Goal: Task Accomplishment & Management: Manage account settings

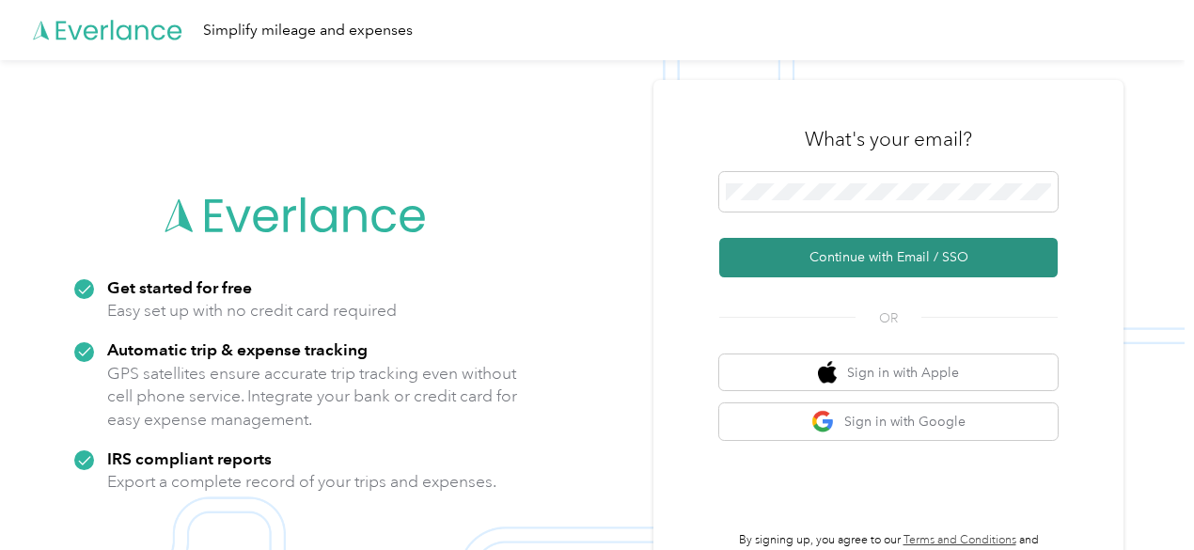
click at [877, 257] on button "Continue with Email / SSO" at bounding box center [888, 257] width 338 height 39
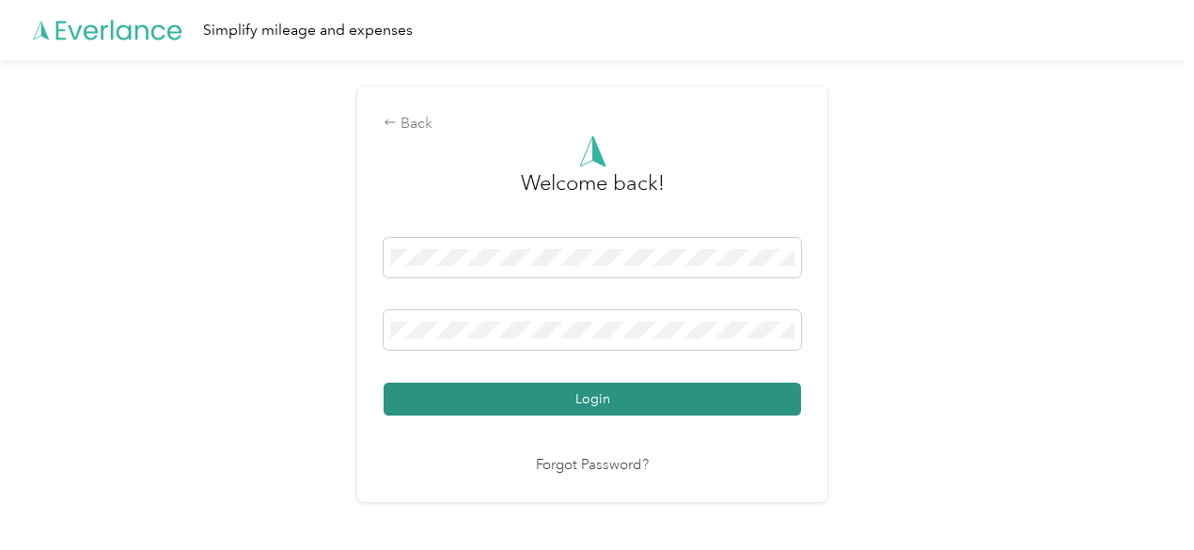
click at [604, 386] on button "Login" at bounding box center [592, 399] width 417 height 33
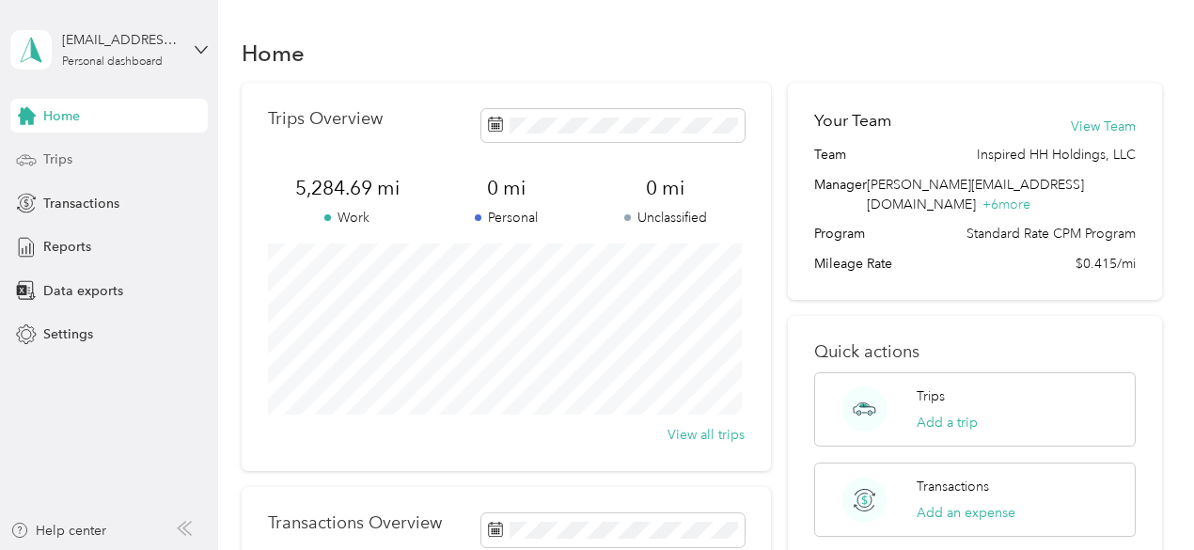
click at [45, 164] on span "Trips" at bounding box center [57, 159] width 29 height 20
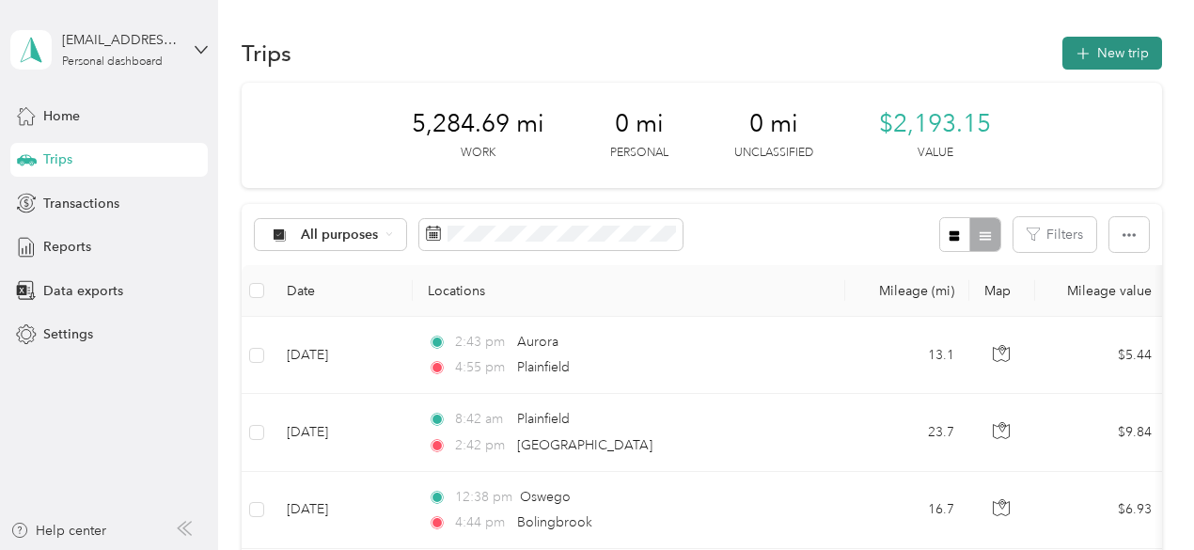
click at [1095, 48] on button "New trip" at bounding box center [1112, 53] width 100 height 33
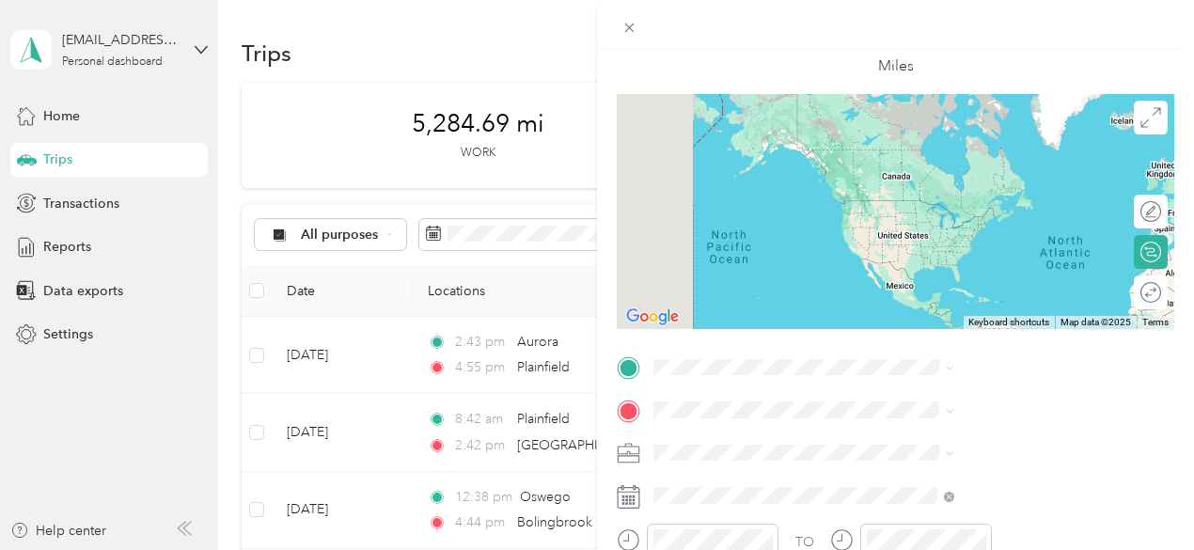
scroll to position [188, 0]
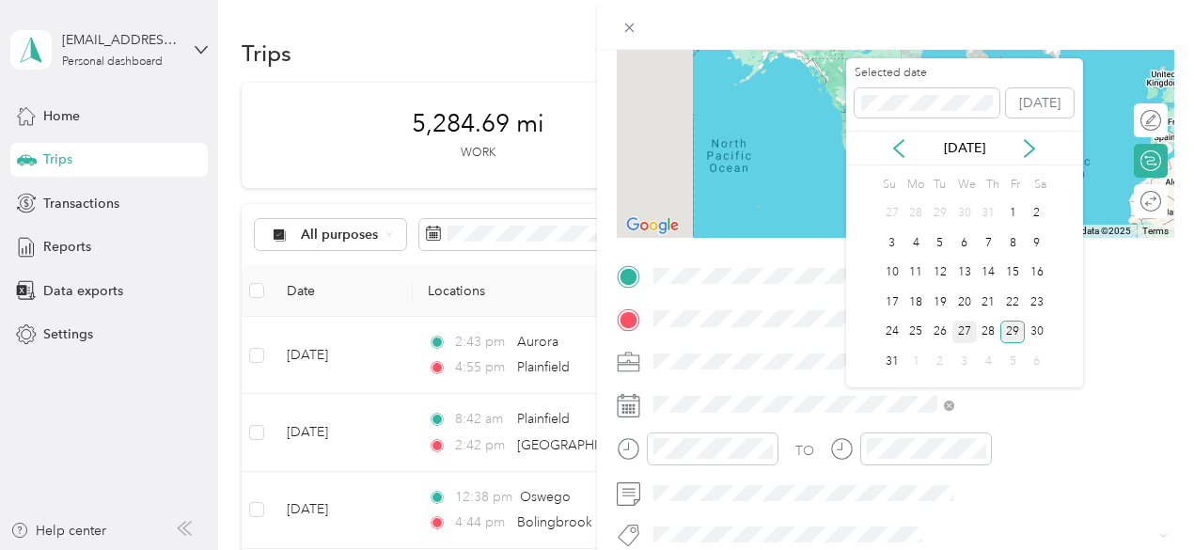
click at [964, 330] on div "27" at bounding box center [964, 333] width 24 height 24
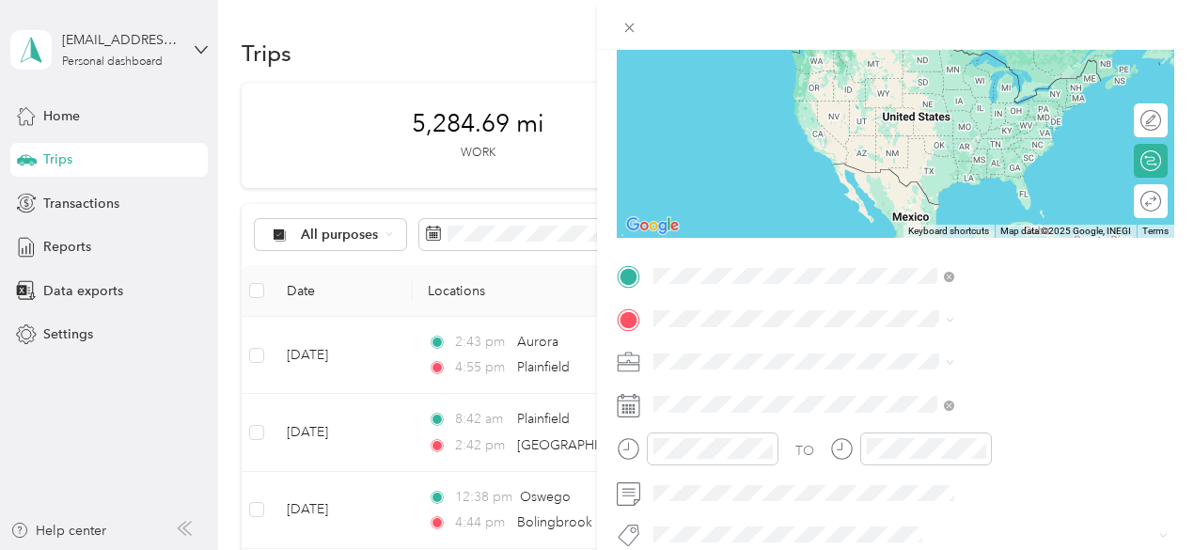
click at [1021, 93] on div "[GEOGRAPHIC_DATA] [US_STATE], [GEOGRAPHIC_DATA]" at bounding box center [1003, 93] width 288 height 39
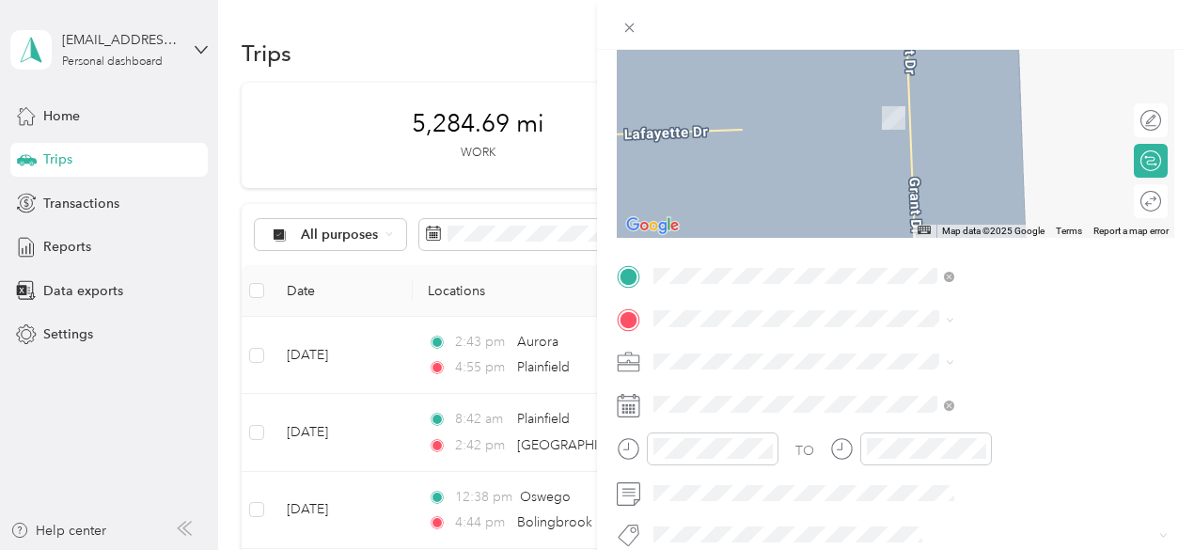
click at [1054, 82] on div "Woodridge [US_STATE], [GEOGRAPHIC_DATA]" at bounding box center [1003, 91] width 288 height 39
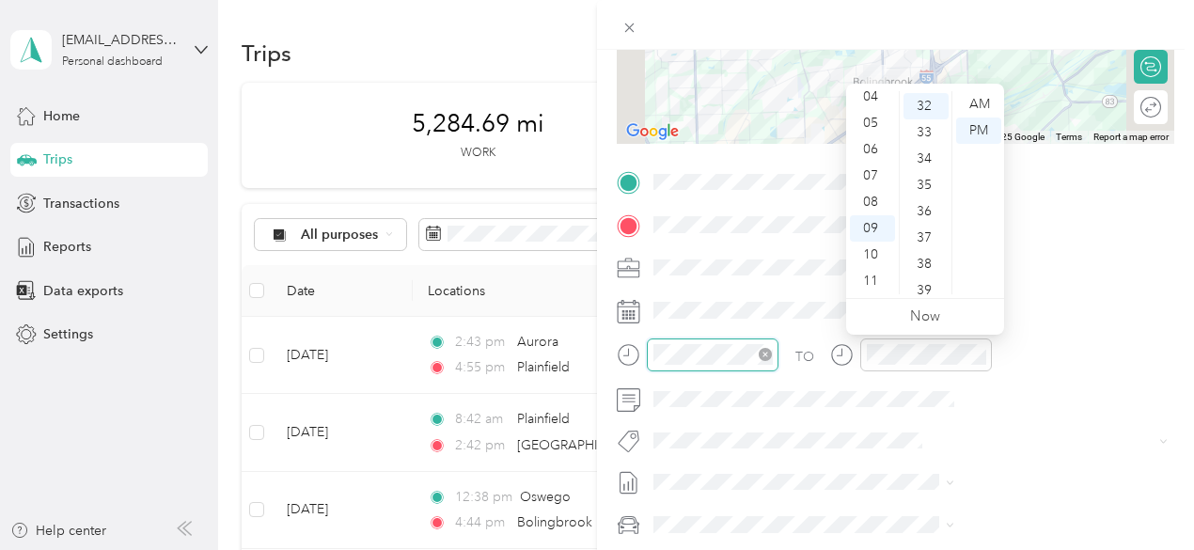
scroll to position [842, 0]
click at [978, 86] on div "12 01 02 03 04 05 06 07 08 09 10 11 00 01 02 03 04 05 06 07 08 09 10 11 12 13 1…" at bounding box center [925, 191] width 158 height 214
click at [989, 106] on div "AM" at bounding box center [978, 104] width 45 height 26
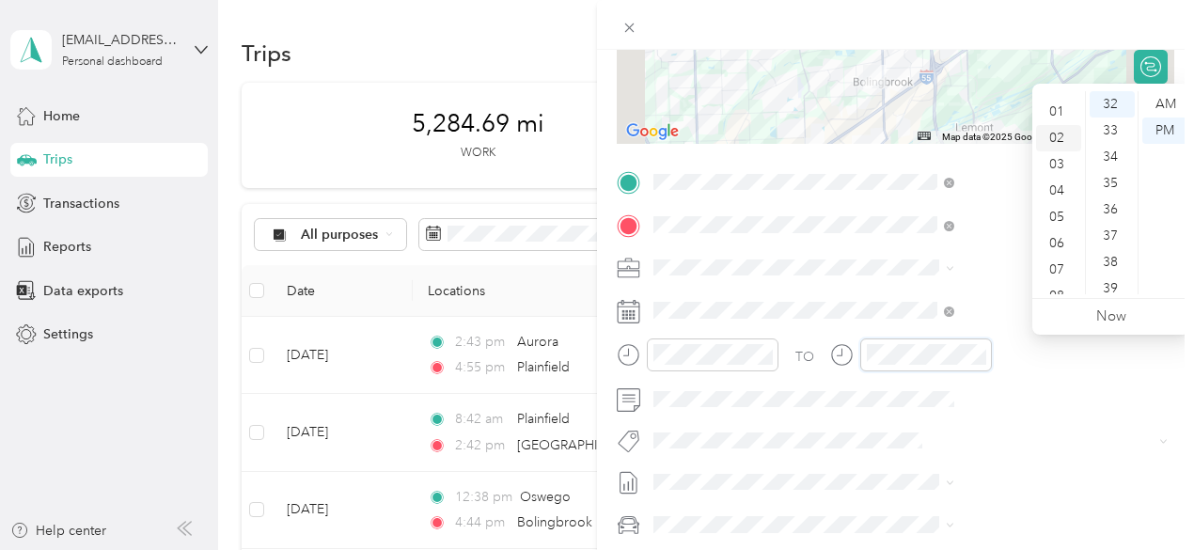
scroll to position [0, 0]
click at [1055, 106] on div "12" at bounding box center [1058, 104] width 45 height 26
click at [1171, 126] on div "PM" at bounding box center [1164, 131] width 45 height 26
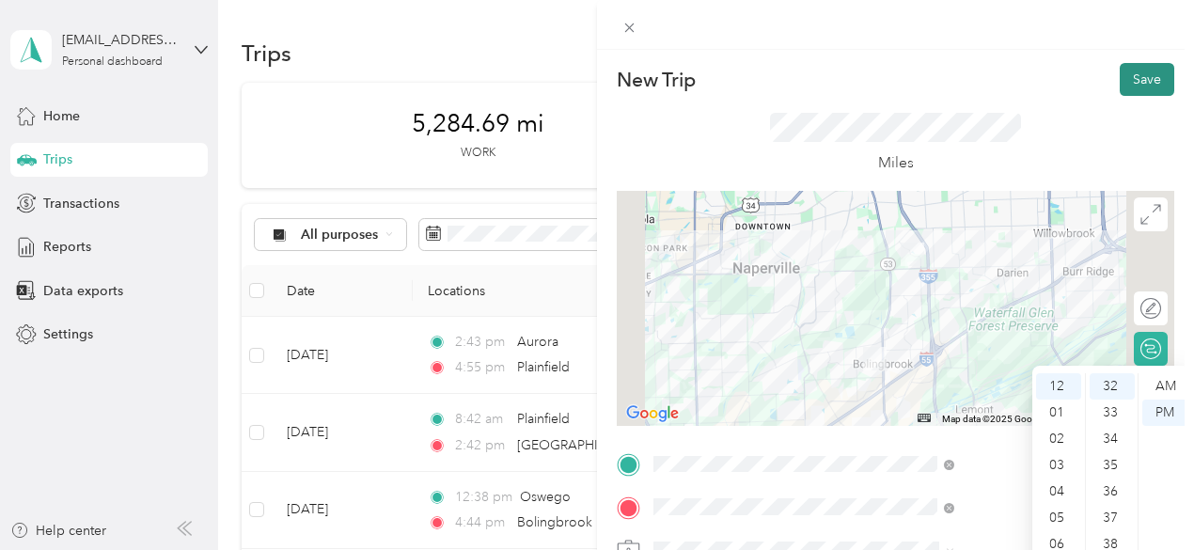
click at [1156, 80] on button "Save" at bounding box center [1147, 79] width 55 height 33
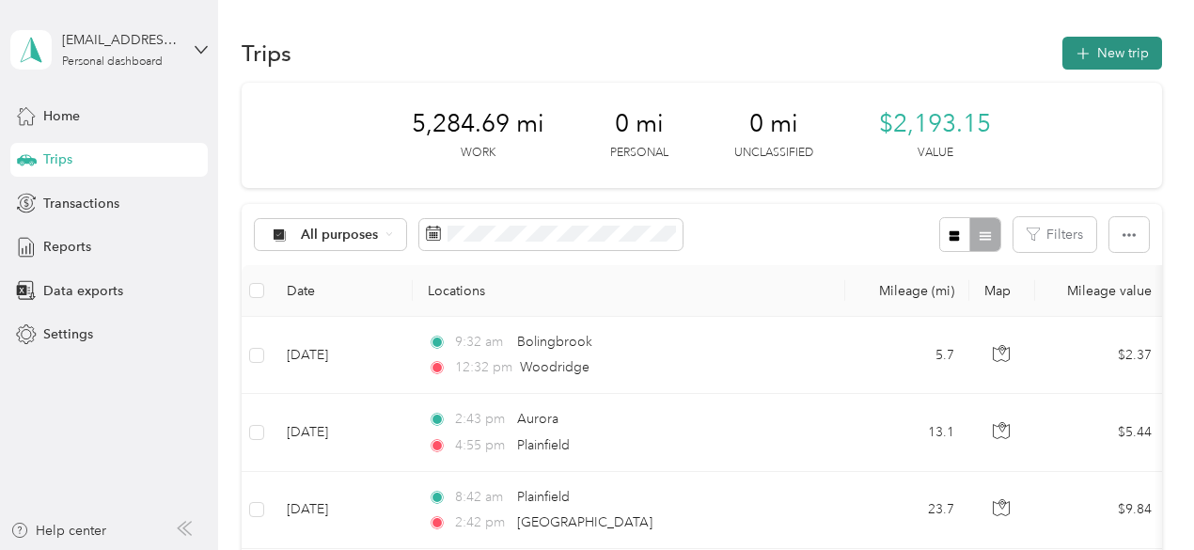
click at [1114, 47] on button "New trip" at bounding box center [1112, 53] width 100 height 33
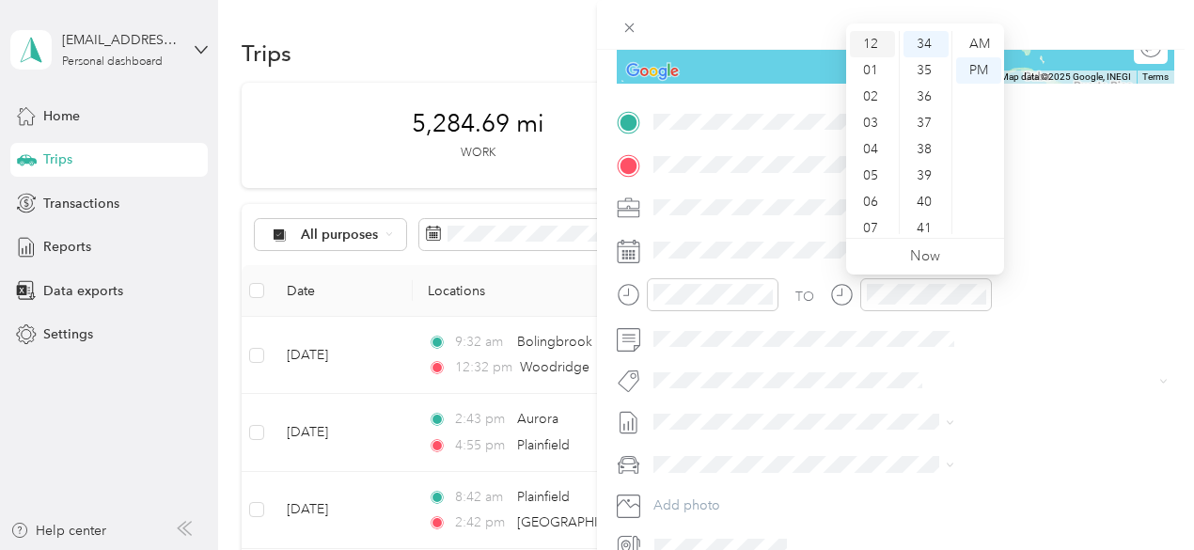
click at [872, 41] on div "12" at bounding box center [872, 44] width 45 height 26
click at [921, 43] on div "34" at bounding box center [925, 44] width 45 height 26
click at [984, 69] on div "PM" at bounding box center [978, 70] width 45 height 26
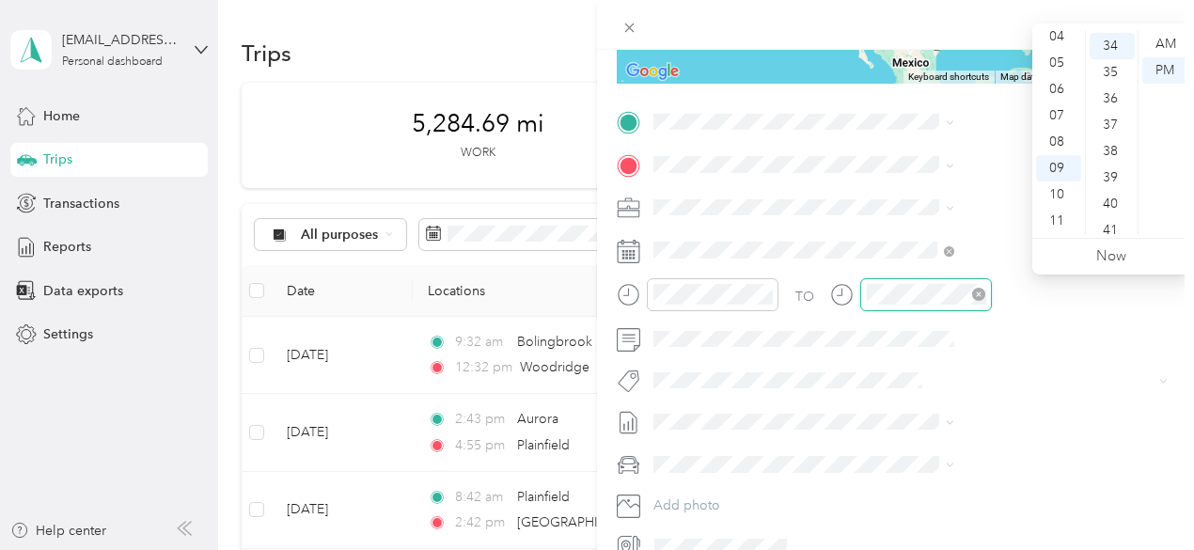
scroll to position [895, 0]
click at [1057, 36] on div "04" at bounding box center [1058, 37] width 45 height 26
click at [1113, 116] on div "44" at bounding box center [1112, 119] width 45 height 26
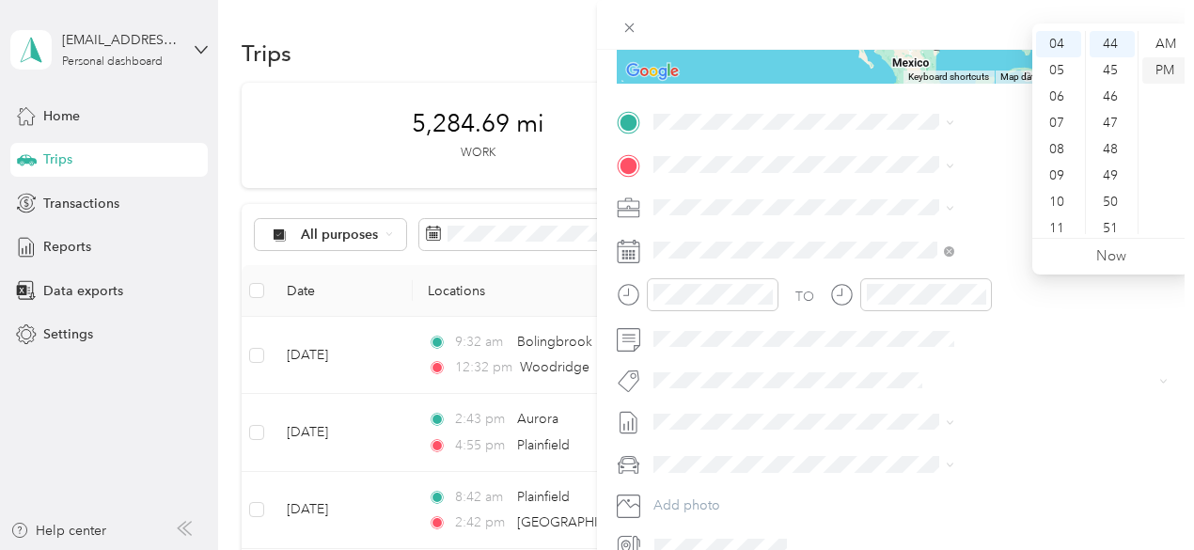
click at [1169, 63] on div "PM" at bounding box center [1164, 70] width 45 height 26
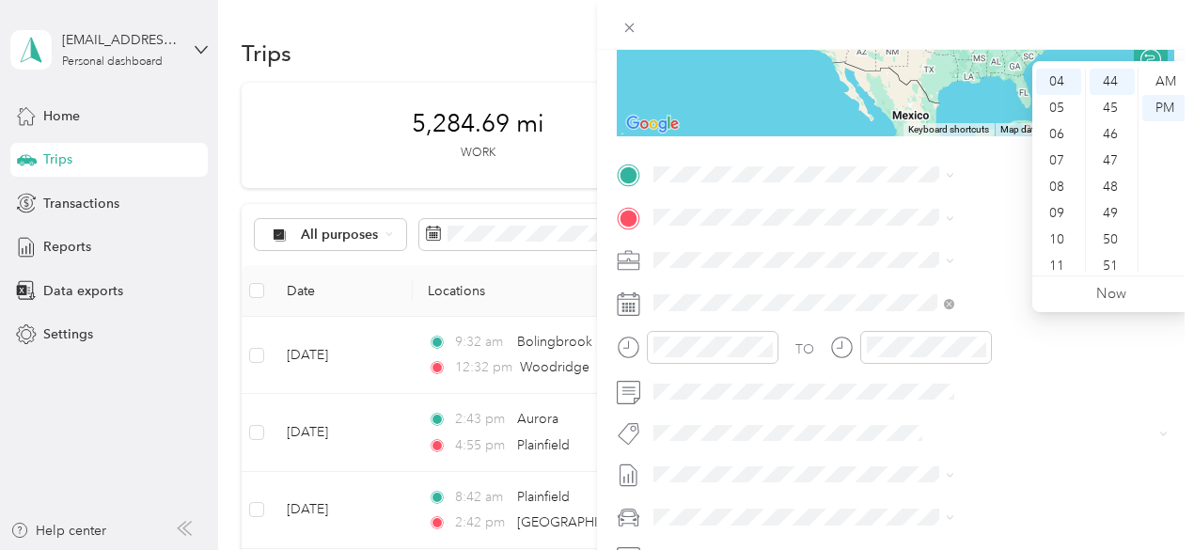
scroll to position [248, 0]
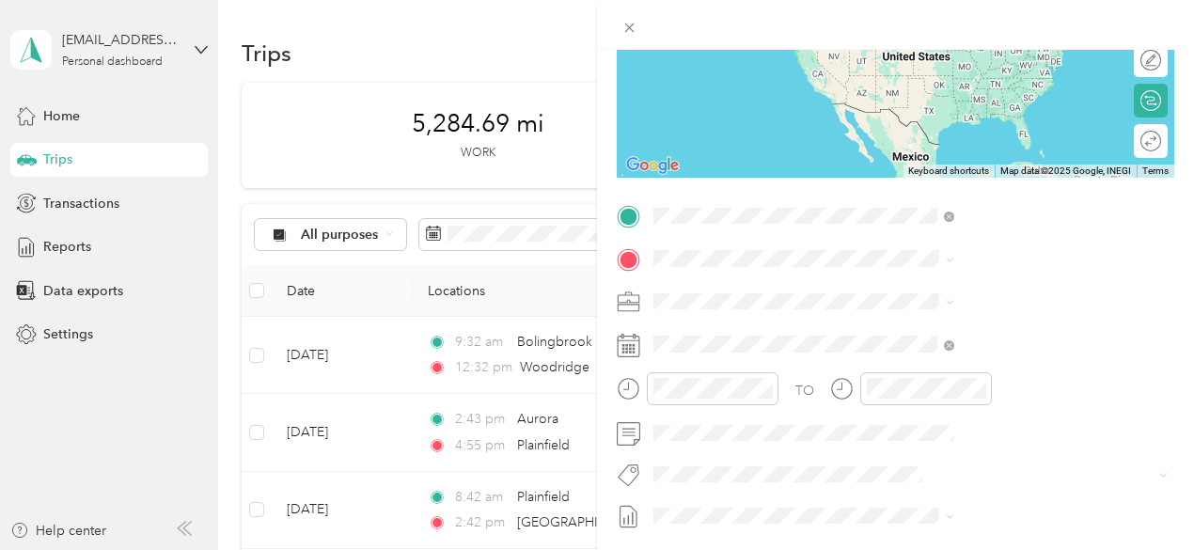
click at [978, 290] on span "Woodridge [US_STATE], [GEOGRAPHIC_DATA]" at bounding box center [993, 291] width 212 height 33
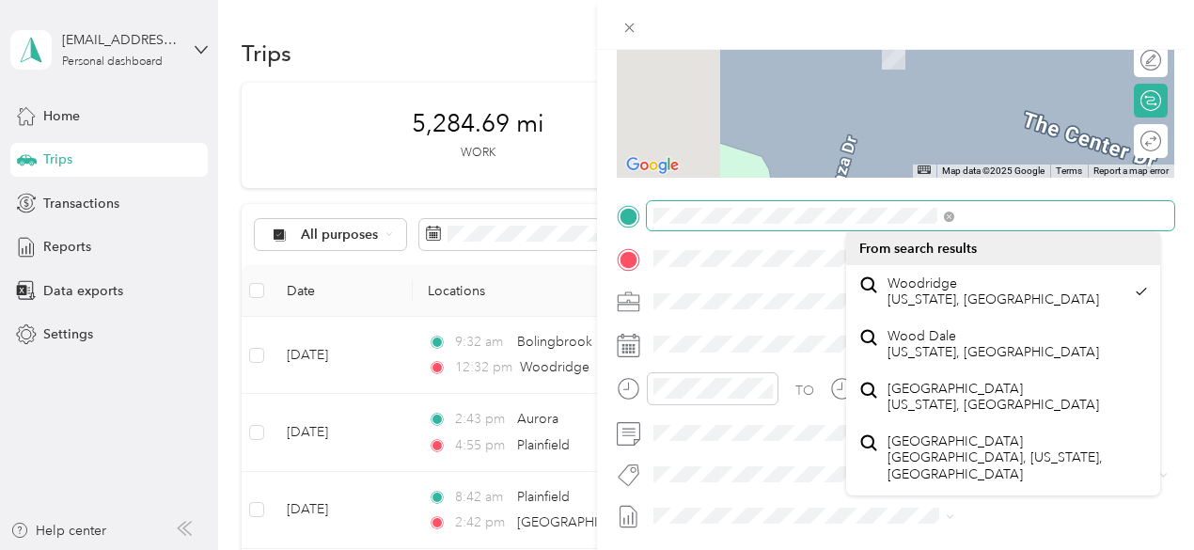
click at [711, 215] on div "New Trip Save This trip cannot be edited because it is either under review, app…" at bounding box center [597, 275] width 1194 height 550
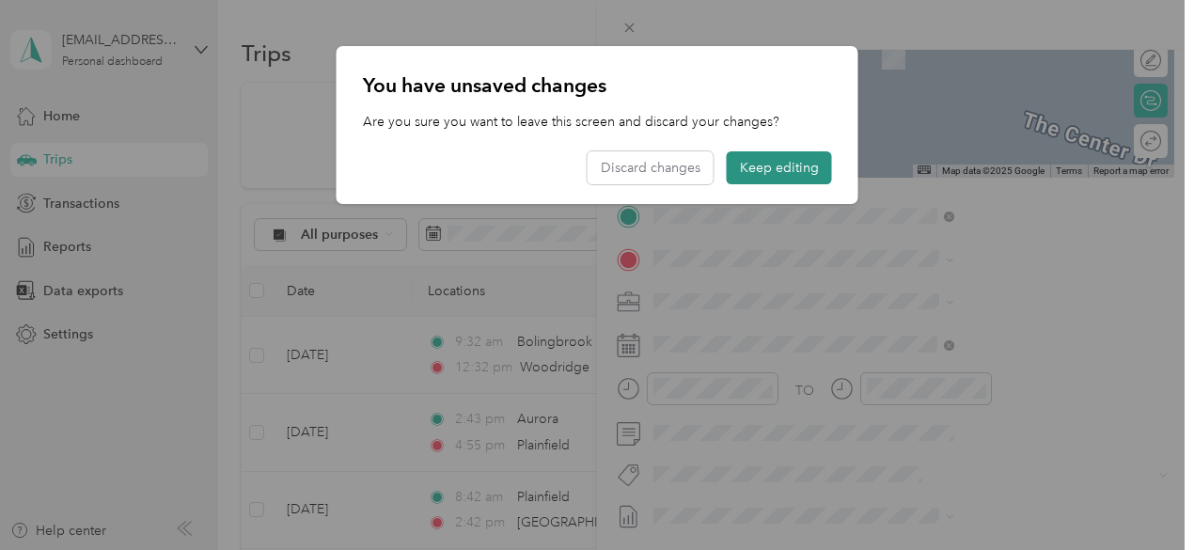
click at [775, 158] on button "Keep editing" at bounding box center [779, 167] width 105 height 33
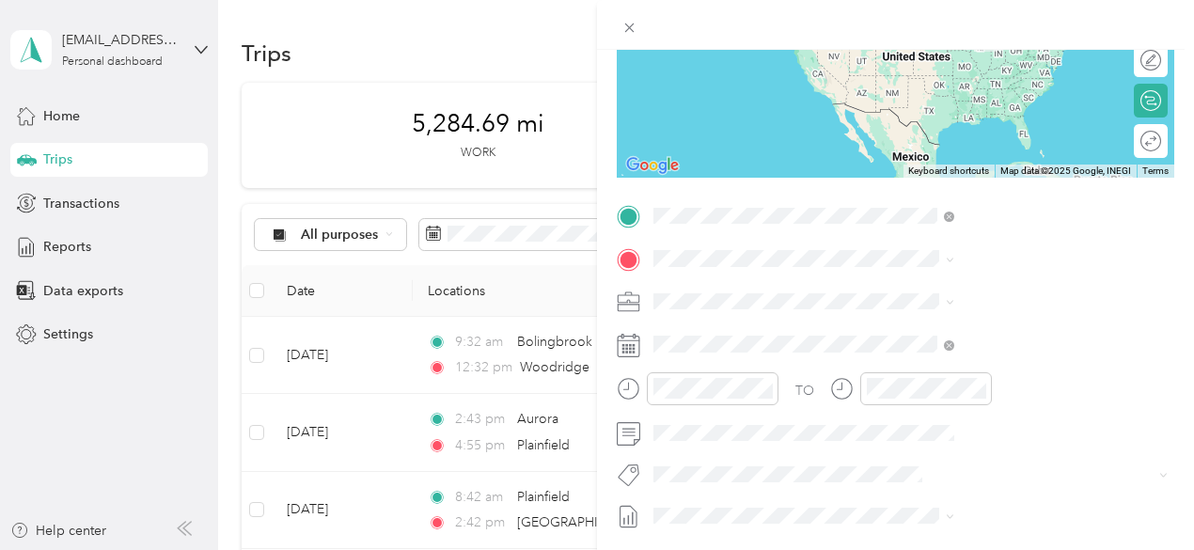
click at [980, 292] on span "[GEOGRAPHIC_DATA] [US_STATE], [GEOGRAPHIC_DATA]" at bounding box center [993, 291] width 212 height 33
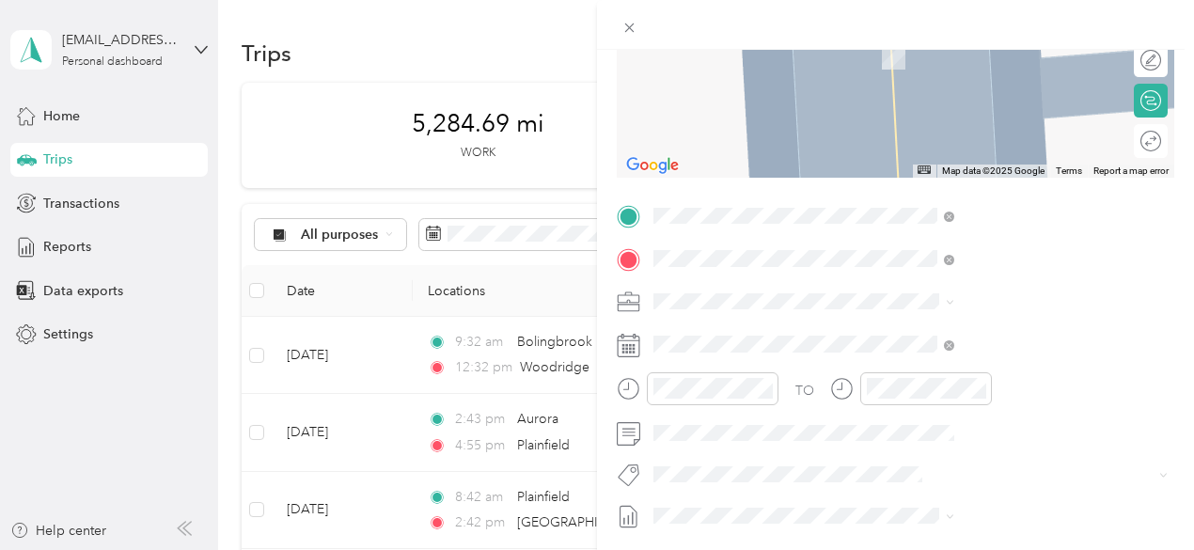
click at [996, 325] on span "Plainfield [US_STATE], [GEOGRAPHIC_DATA]" at bounding box center [993, 334] width 212 height 33
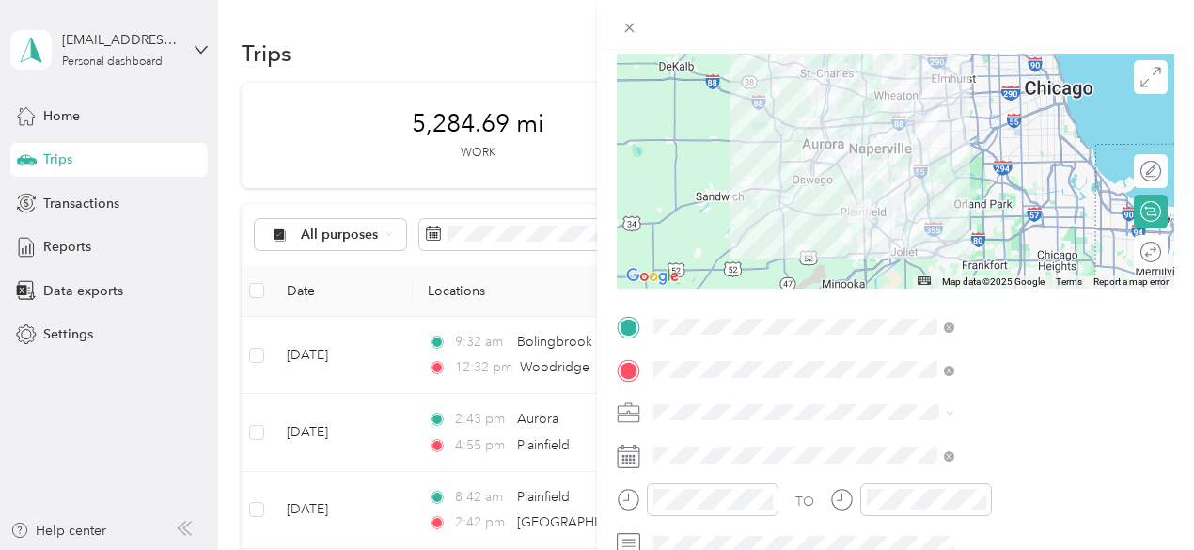
scroll to position [0, 0]
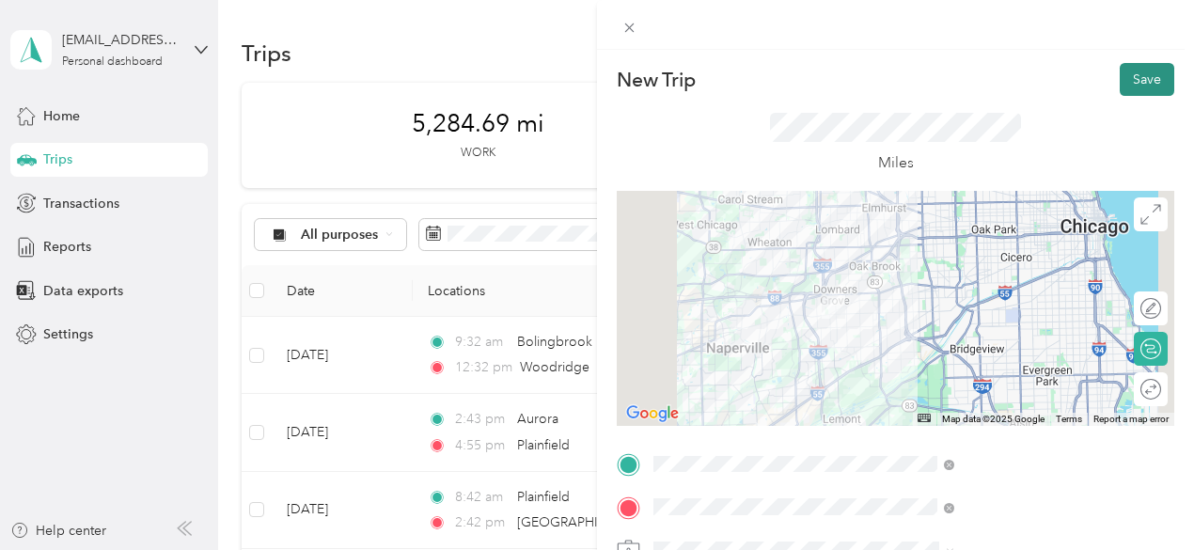
click at [1135, 76] on button "Save" at bounding box center [1147, 79] width 55 height 33
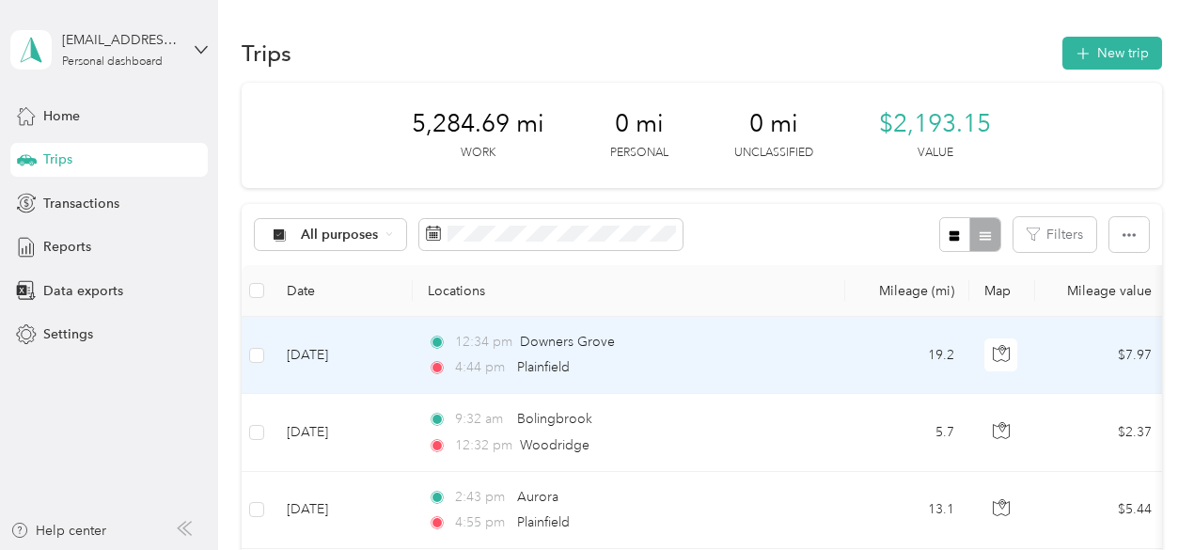
click at [731, 349] on div "12:34 pm [GEOGRAPHIC_DATA]" at bounding box center [625, 342] width 395 height 21
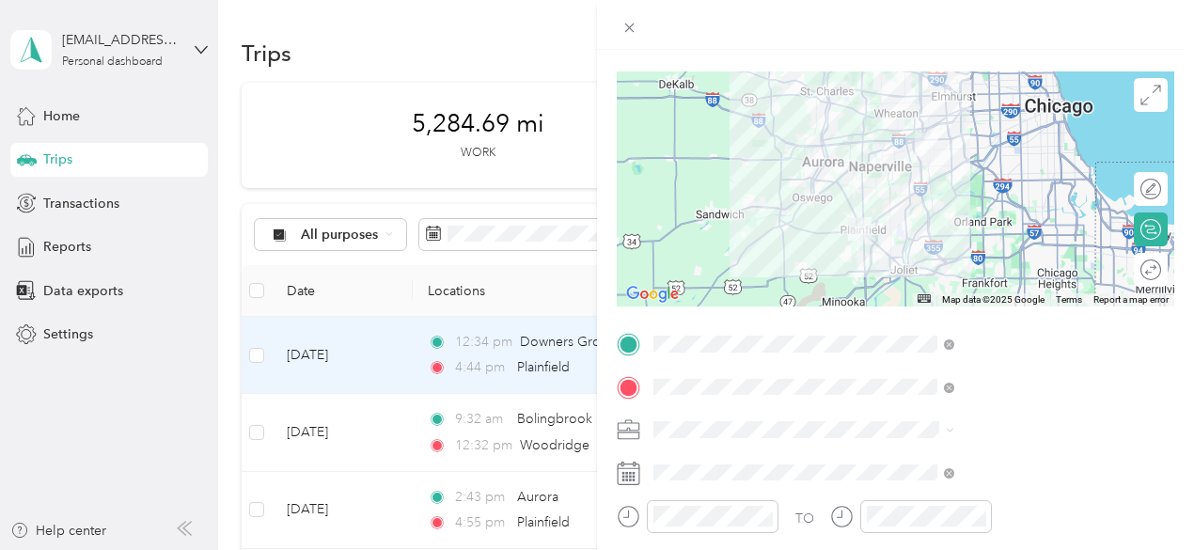
scroll to position [282, 0]
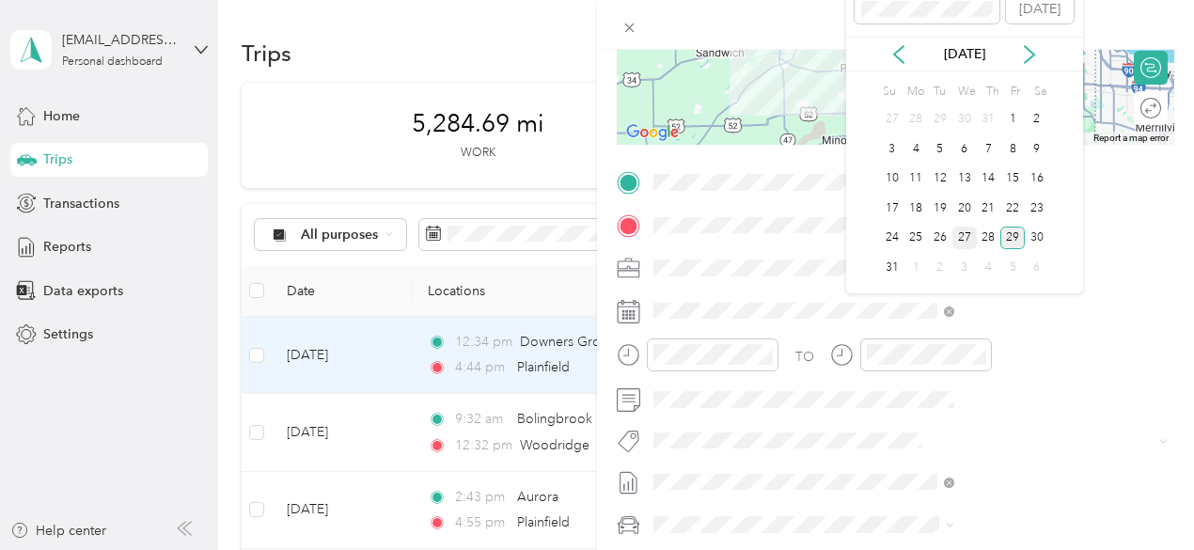
click at [961, 241] on div "27" at bounding box center [964, 239] width 24 height 24
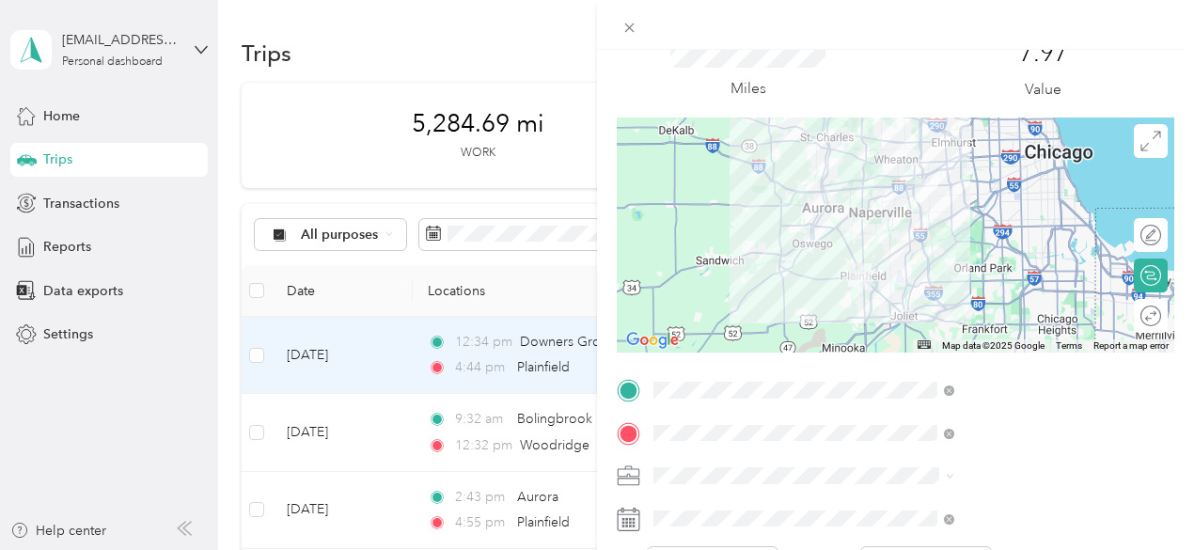
scroll to position [0, 0]
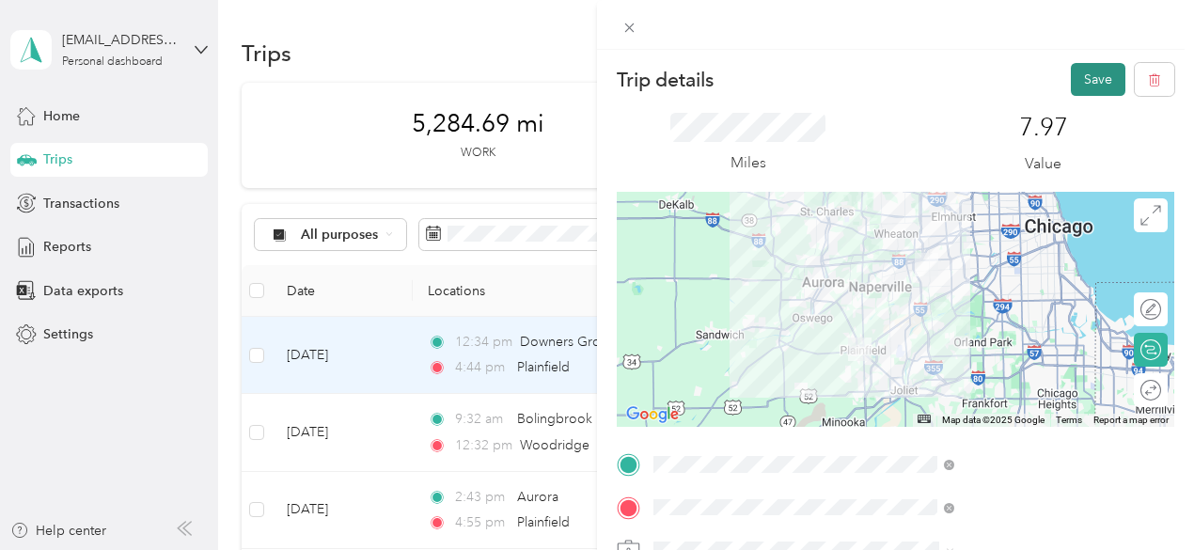
click at [1071, 78] on button "Save" at bounding box center [1098, 79] width 55 height 33
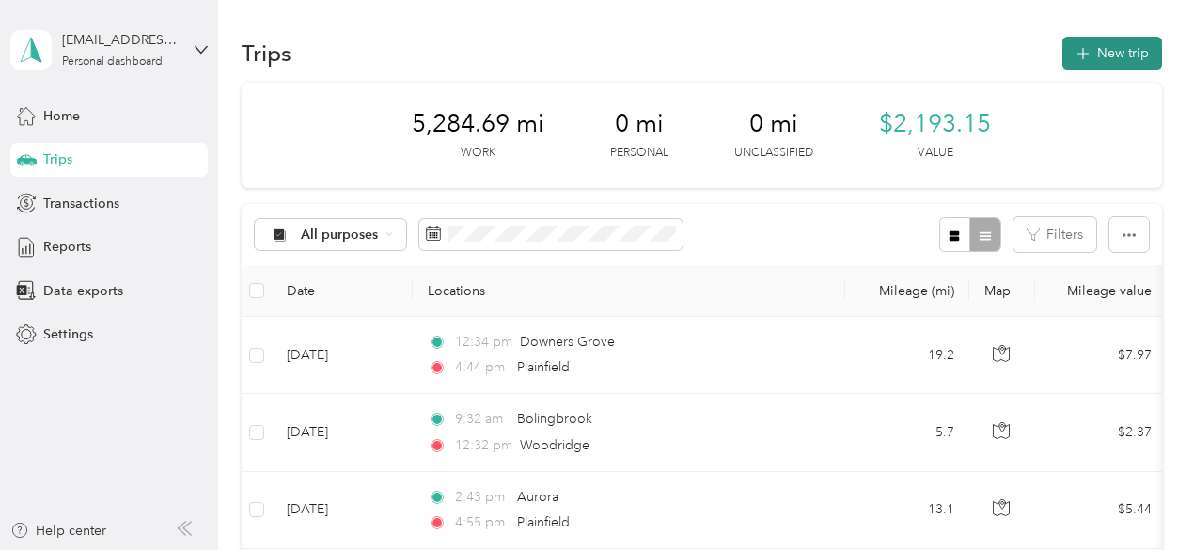
click at [1098, 53] on button "New trip" at bounding box center [1112, 53] width 100 height 33
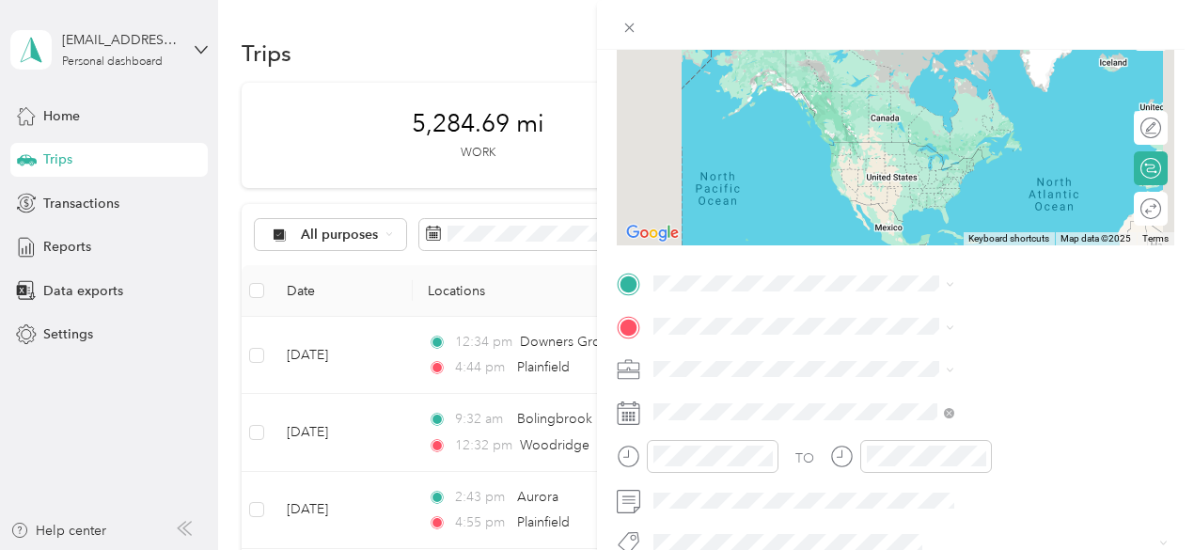
scroll to position [188, 0]
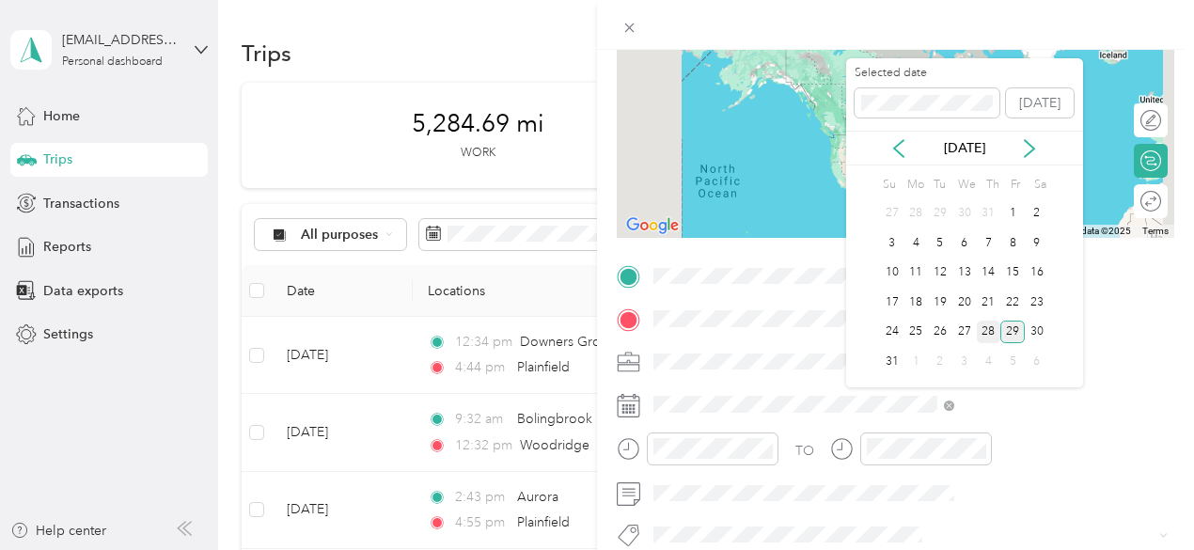
click at [988, 335] on div "28" at bounding box center [989, 333] width 24 height 24
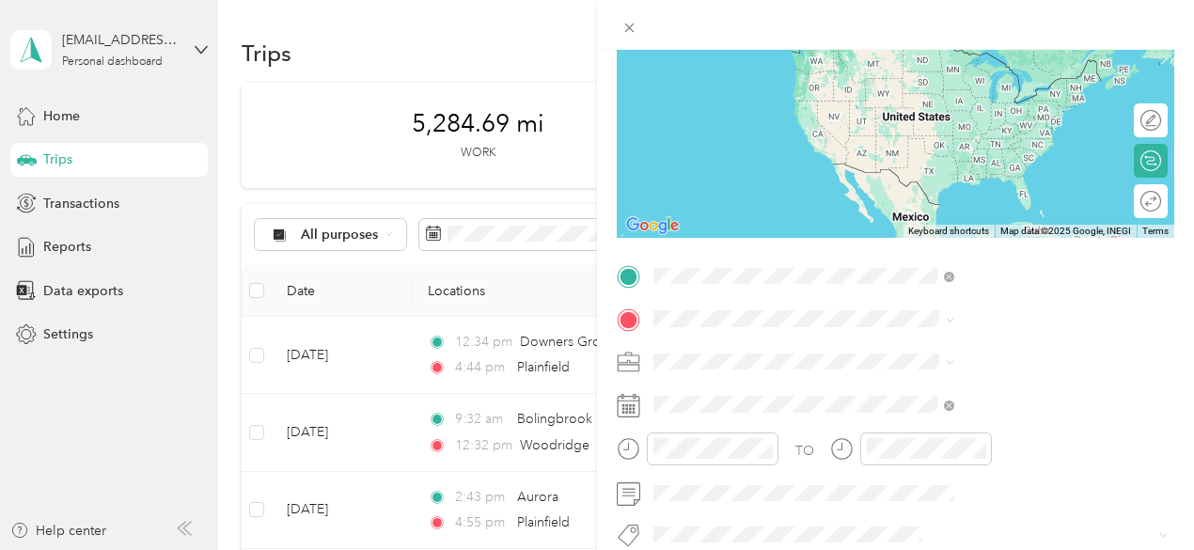
click at [1033, 85] on div "[GEOGRAPHIC_DATA] [US_STATE], [GEOGRAPHIC_DATA]" at bounding box center [1003, 93] width 288 height 39
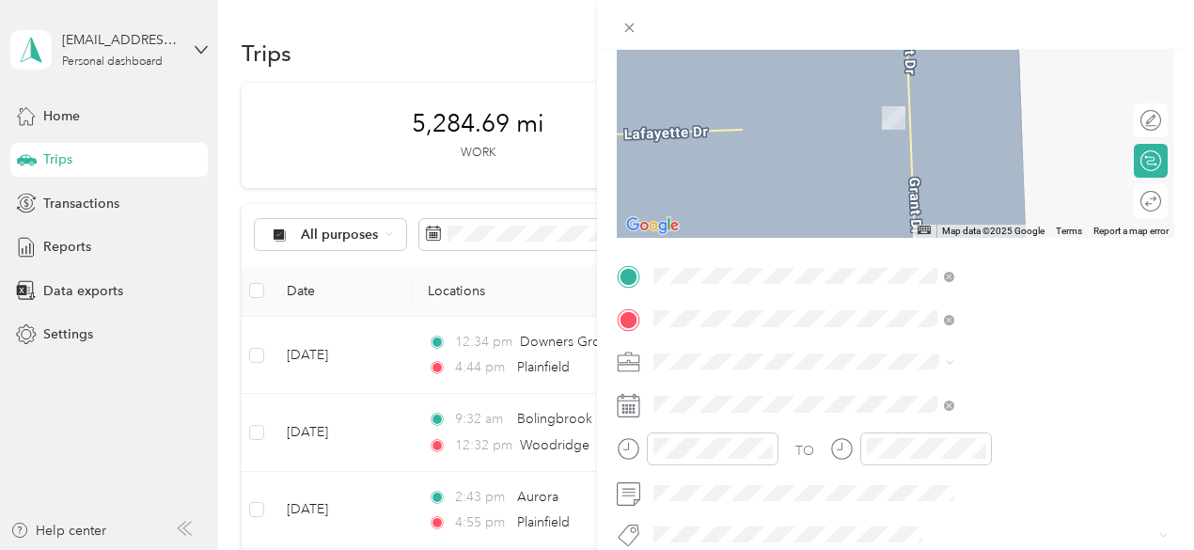
click at [976, 102] on span "Elgin [US_STATE], [GEOGRAPHIC_DATA]" at bounding box center [993, 98] width 212 height 33
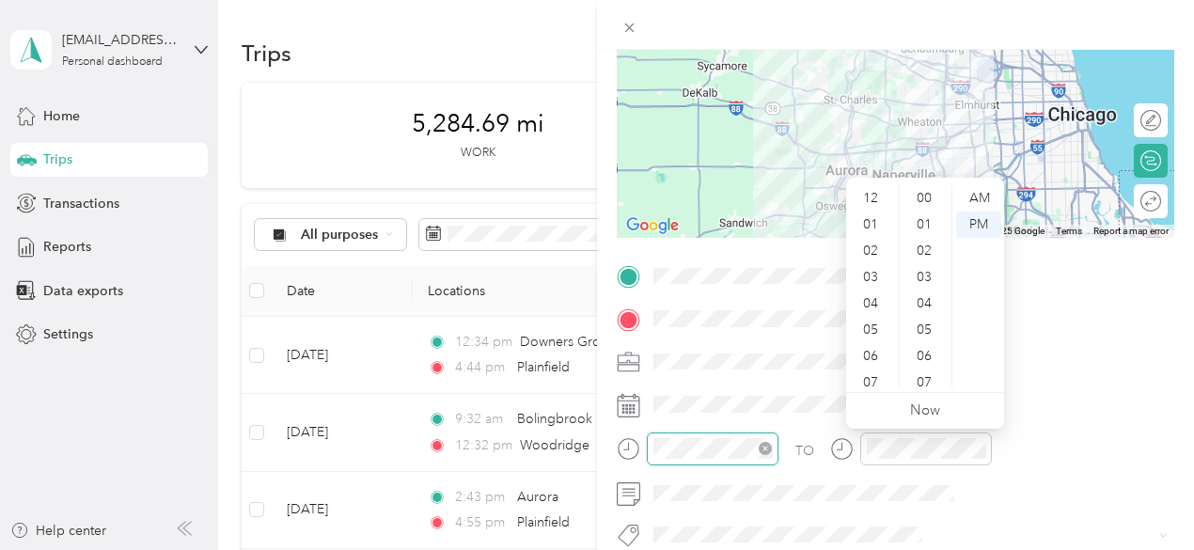
scroll to position [113, 0]
click at [873, 293] on div "08" at bounding box center [872, 296] width 45 height 26
click at [925, 248] on div "37" at bounding box center [925, 251] width 45 height 26
click at [972, 196] on div "AM" at bounding box center [978, 198] width 45 height 26
click at [874, 297] on div "08" at bounding box center [872, 296] width 45 height 26
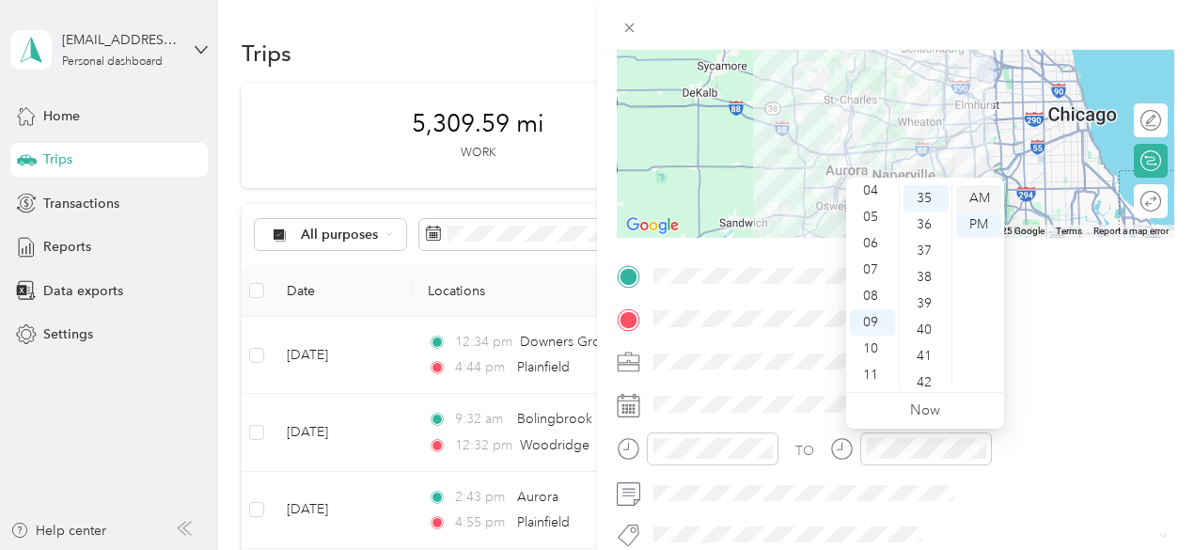
click at [985, 189] on div "AM" at bounding box center [978, 198] width 45 height 26
click at [869, 314] on div "09" at bounding box center [872, 322] width 45 height 26
click at [930, 229] on div "22" at bounding box center [925, 232] width 45 height 26
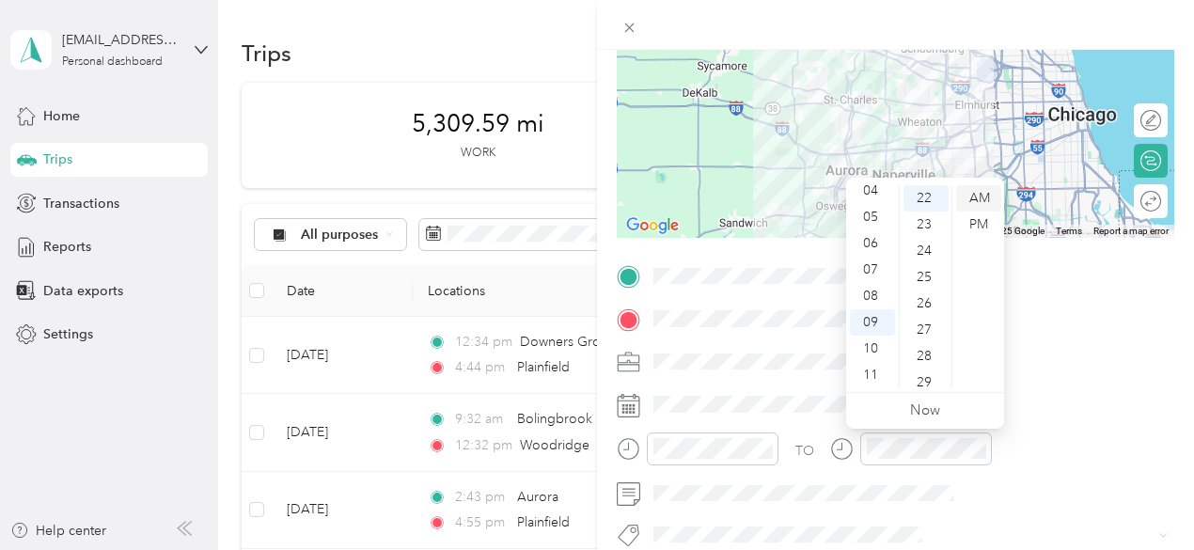
click at [982, 188] on div "AM" at bounding box center [978, 198] width 45 height 26
click at [876, 299] on div "08" at bounding box center [872, 296] width 45 height 26
click at [921, 198] on div "22" at bounding box center [925, 198] width 45 height 26
click at [983, 197] on div "AM" at bounding box center [978, 198] width 45 height 26
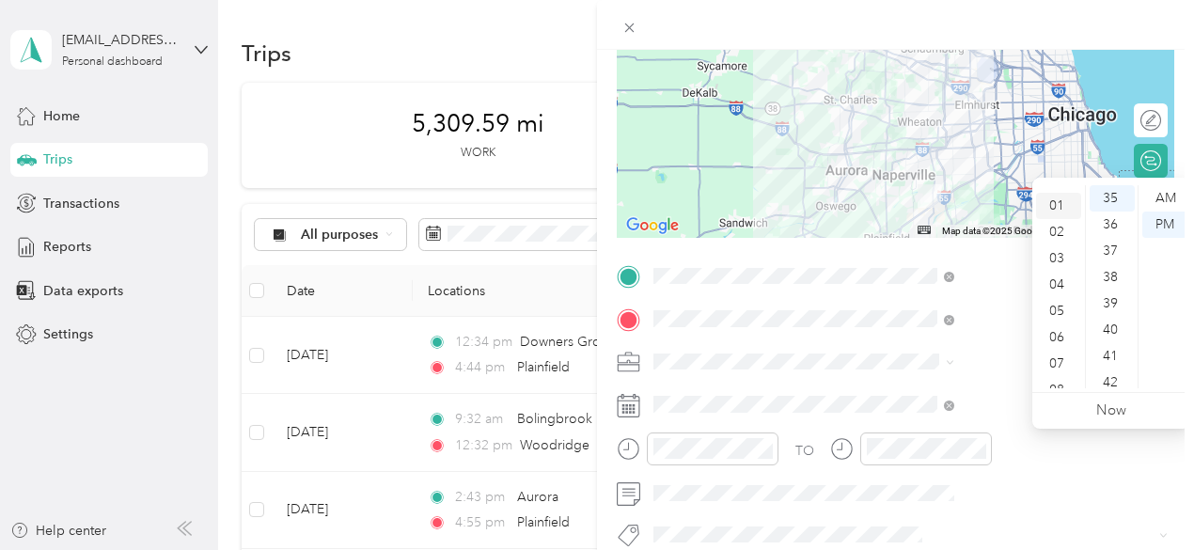
click at [1054, 200] on div "01" at bounding box center [1058, 206] width 45 height 26
click at [1109, 272] on div "38" at bounding box center [1112, 277] width 45 height 26
click at [1169, 227] on div "PM" at bounding box center [1164, 225] width 45 height 26
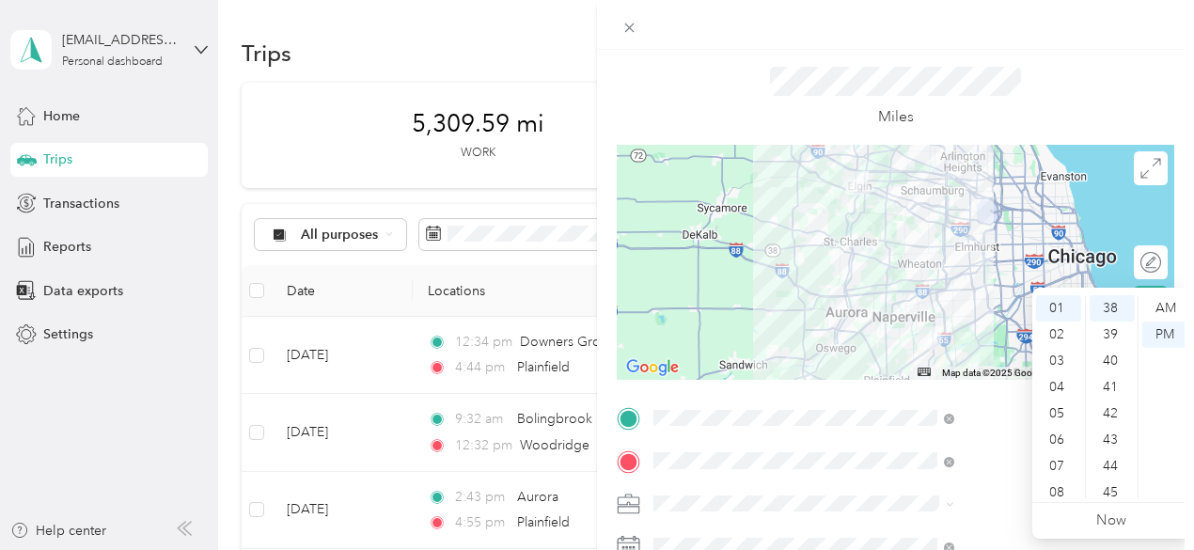
scroll to position [0, 0]
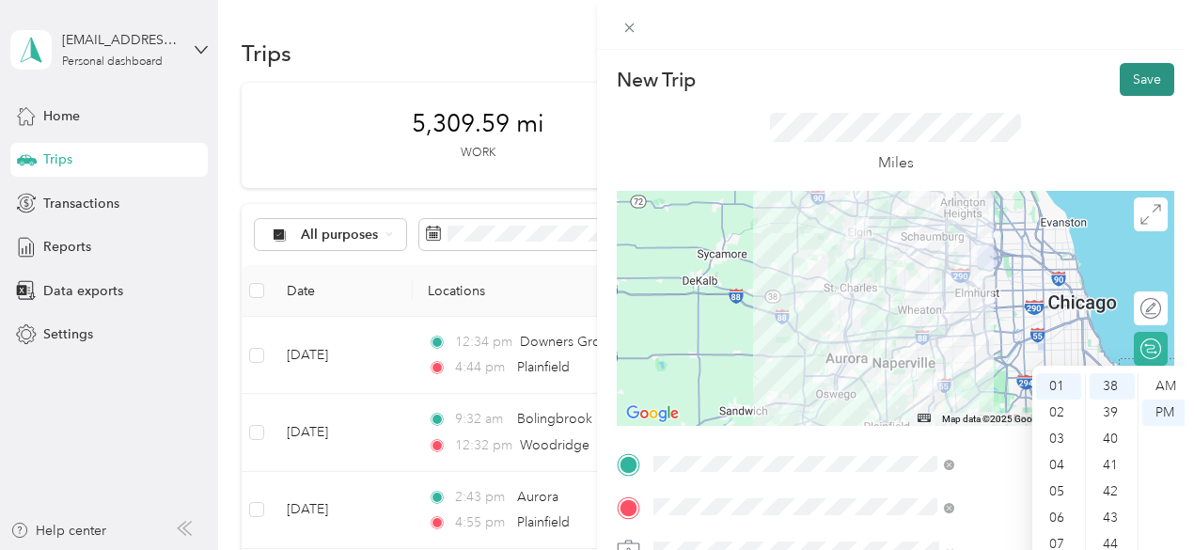
click at [1139, 82] on button "Save" at bounding box center [1147, 79] width 55 height 33
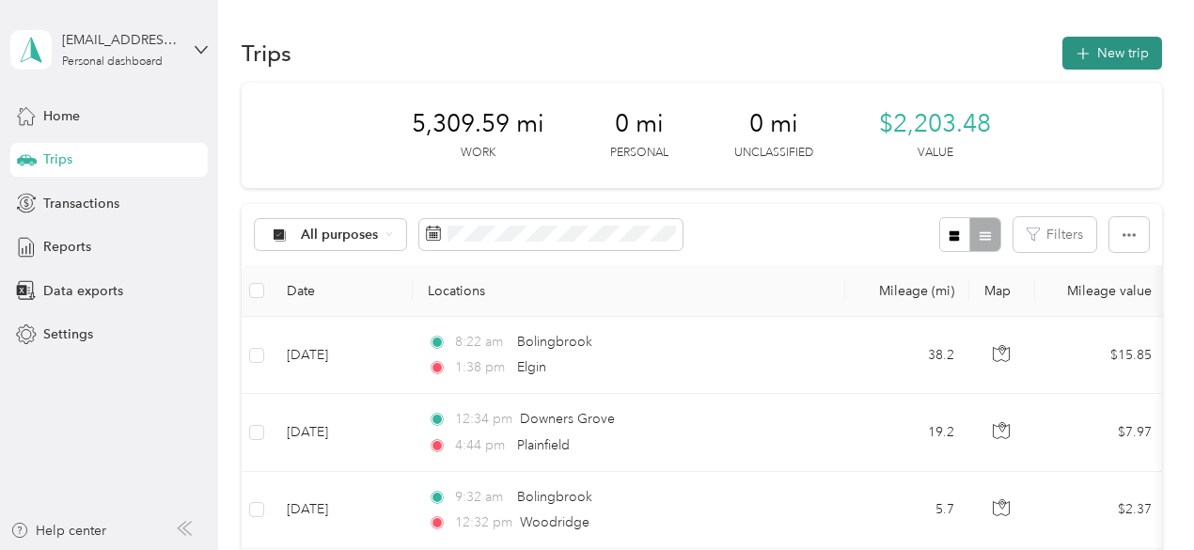
click at [1123, 51] on button "New trip" at bounding box center [1112, 53] width 100 height 33
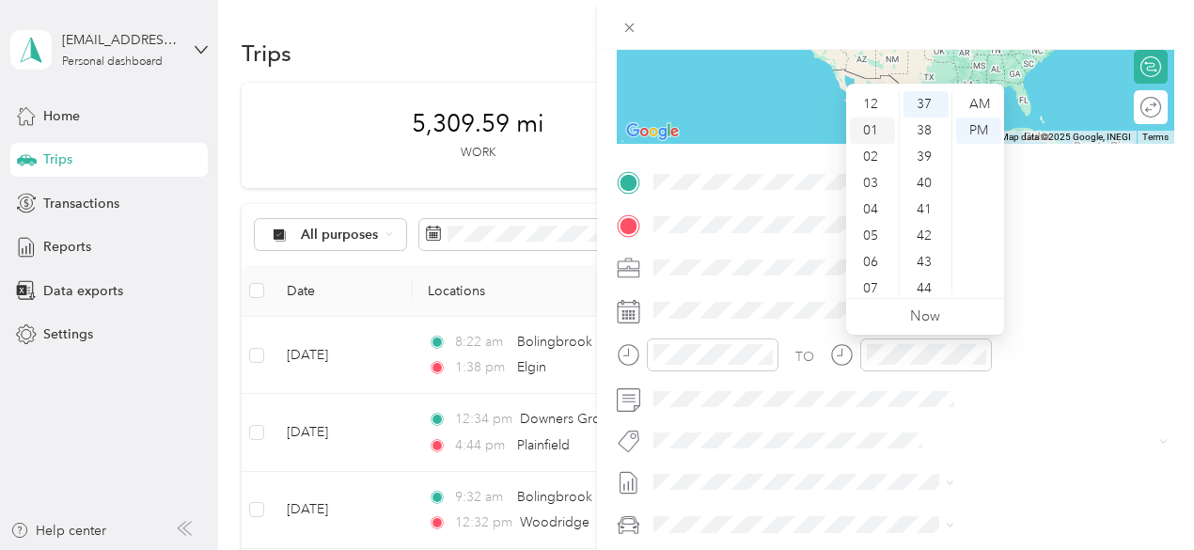
click at [870, 132] on div "01" at bounding box center [872, 131] width 45 height 26
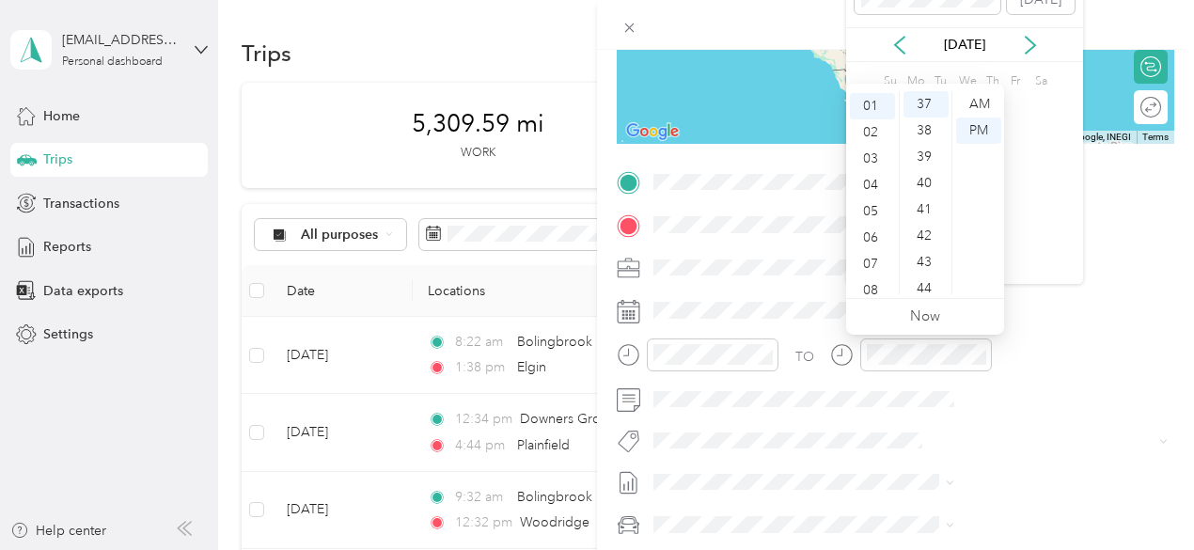
scroll to position [26, 0]
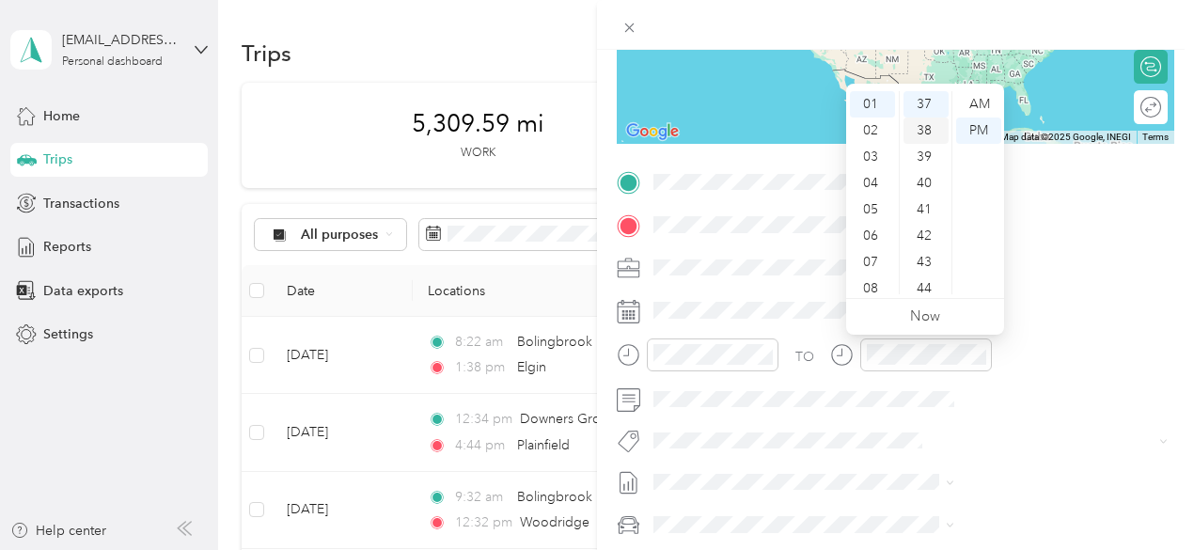
click at [921, 131] on div "38" at bounding box center [925, 131] width 45 height 26
click at [980, 127] on div "PM" at bounding box center [978, 131] width 45 height 26
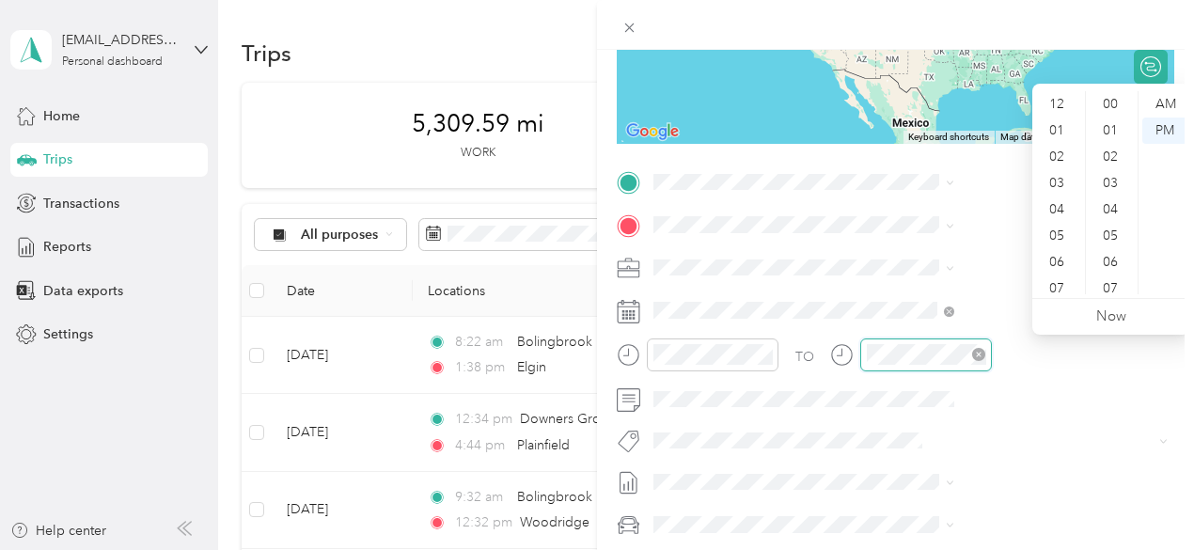
scroll to position [113, 0]
click at [1054, 91] on div "04" at bounding box center [1058, 97] width 45 height 26
click at [1112, 191] on div "44" at bounding box center [1112, 194] width 45 height 26
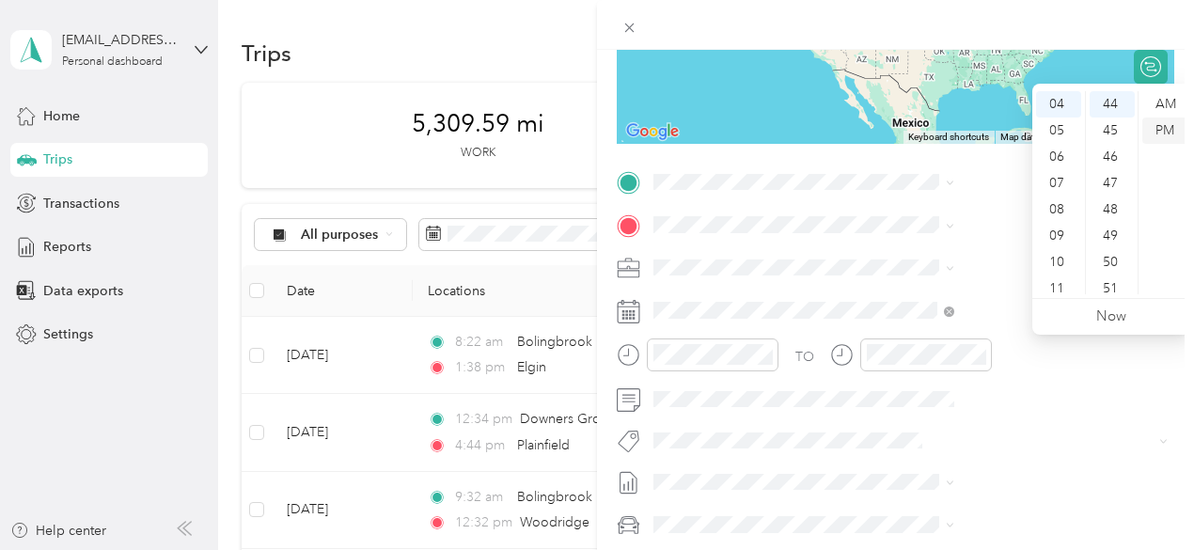
click at [1174, 133] on div "PM" at bounding box center [1164, 131] width 45 height 26
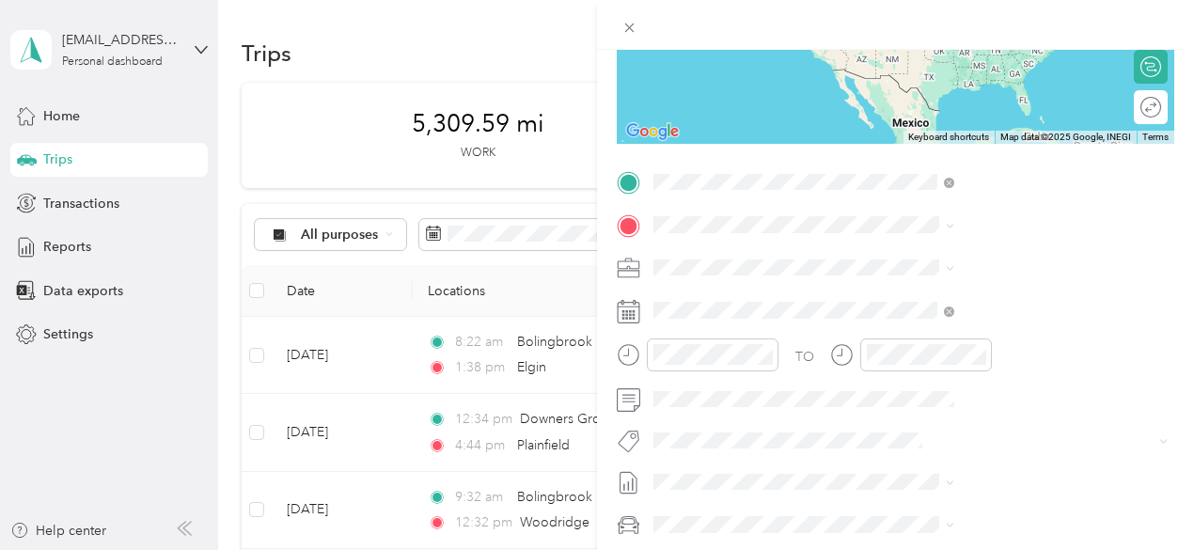
click at [985, 272] on li "Elgin [US_STATE], [GEOGRAPHIC_DATA]" at bounding box center [1003, 257] width 314 height 53
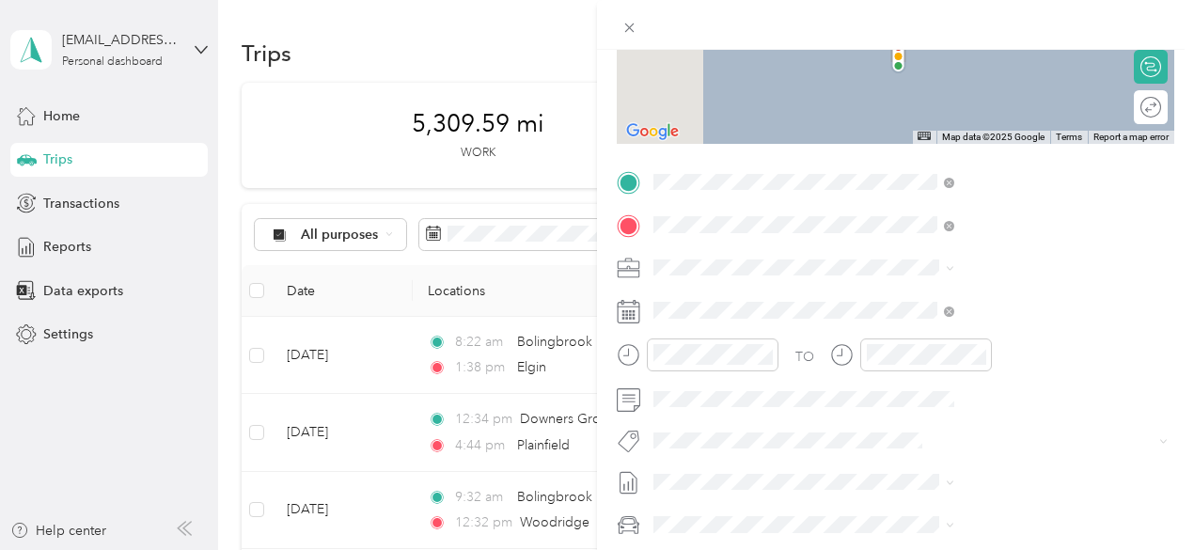
click at [940, 313] on div "Plainfield [US_STATE], [GEOGRAPHIC_DATA]" at bounding box center [1003, 300] width 288 height 39
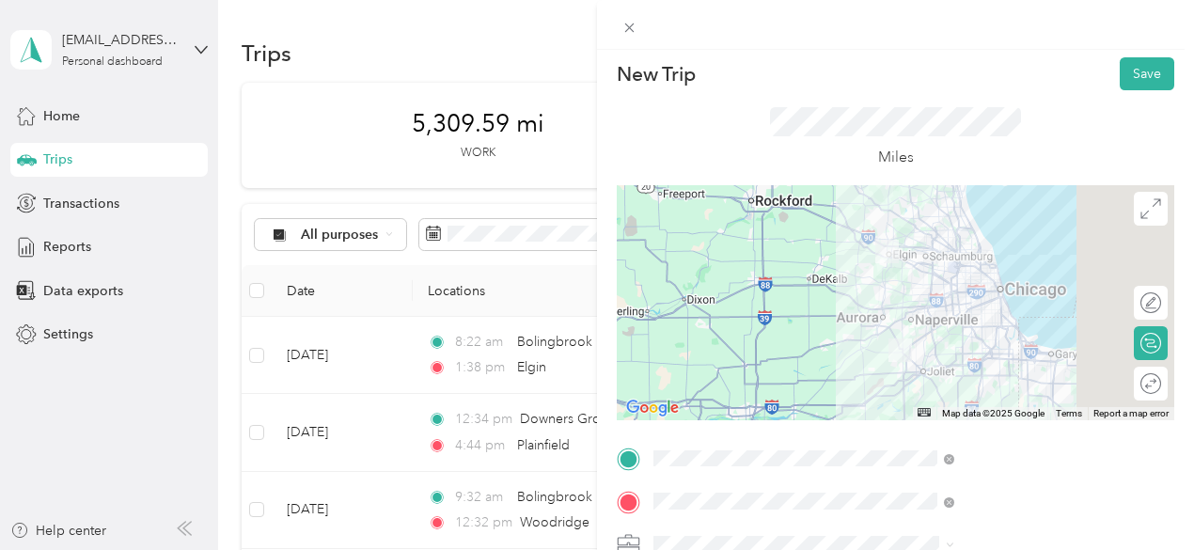
scroll to position [0, 0]
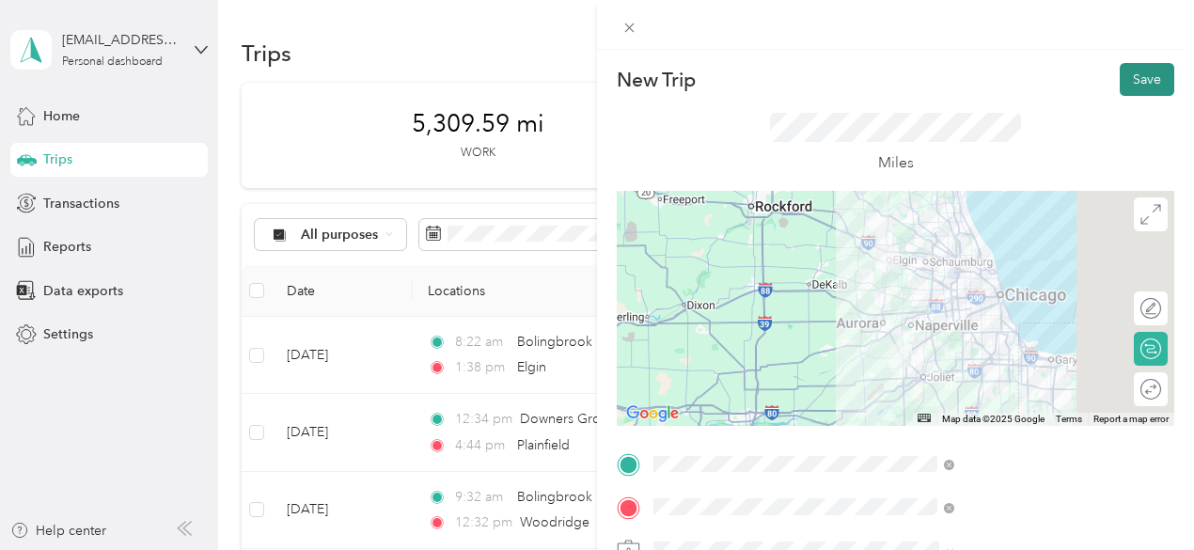
click at [1153, 71] on button "Save" at bounding box center [1147, 79] width 55 height 33
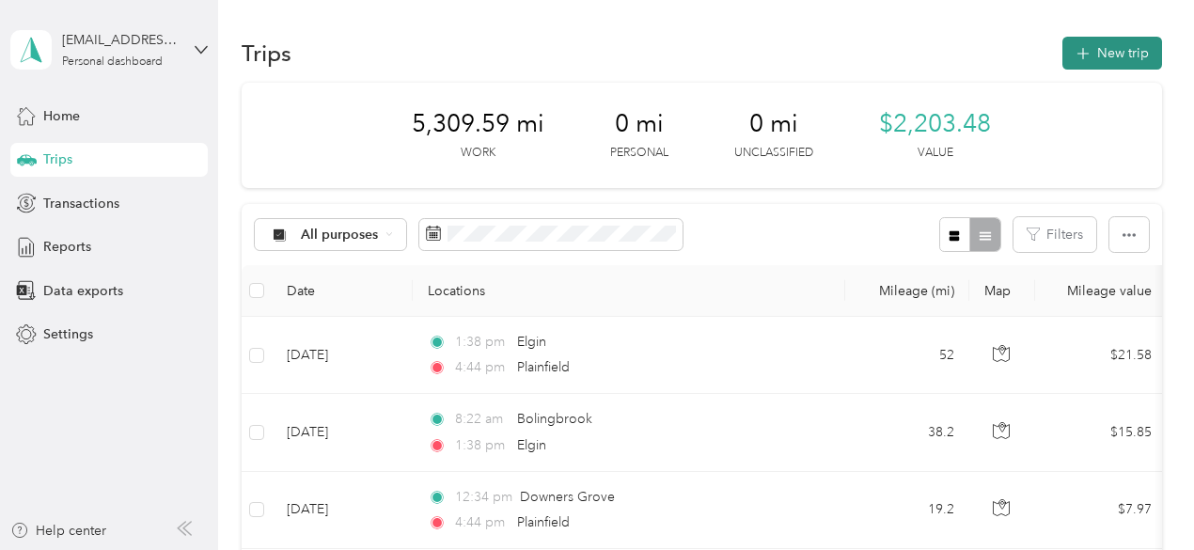
click at [1139, 39] on button "New trip" at bounding box center [1112, 53] width 100 height 33
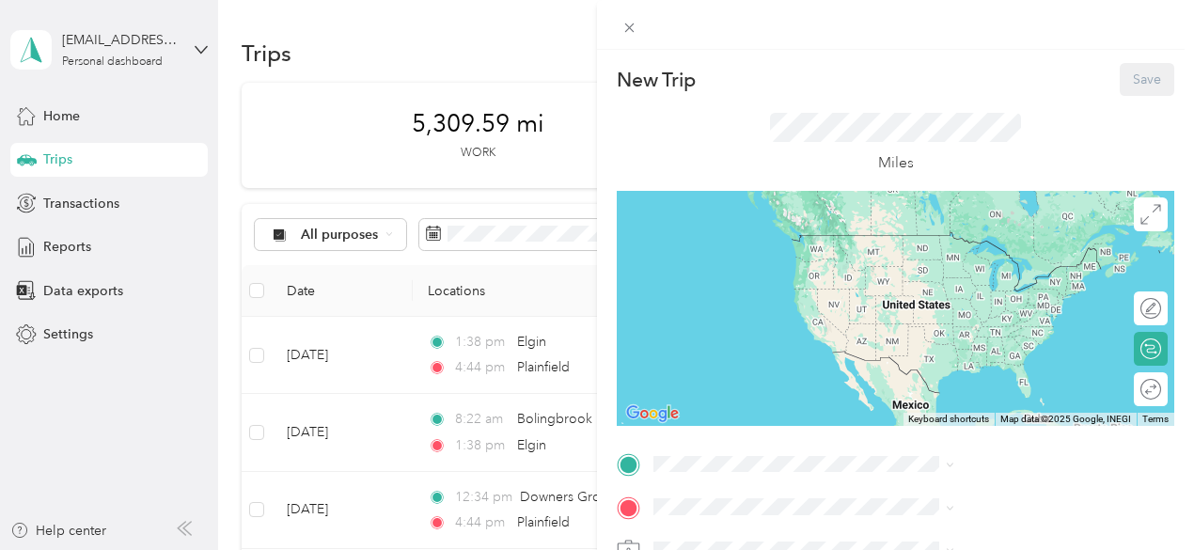
click at [658, 353] on div "New Trip Save This trip cannot be edited because it is either under review, app…" at bounding box center [597, 275] width 1194 height 550
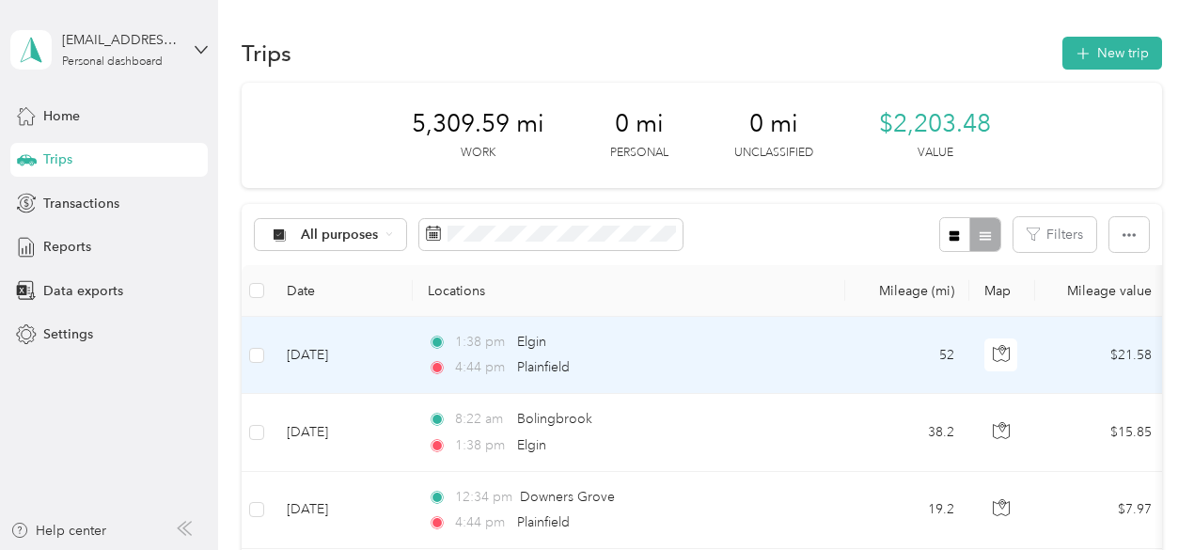
click at [673, 355] on div "1:38 pm Elgin 4:44 pm [GEOGRAPHIC_DATA]" at bounding box center [625, 355] width 395 height 46
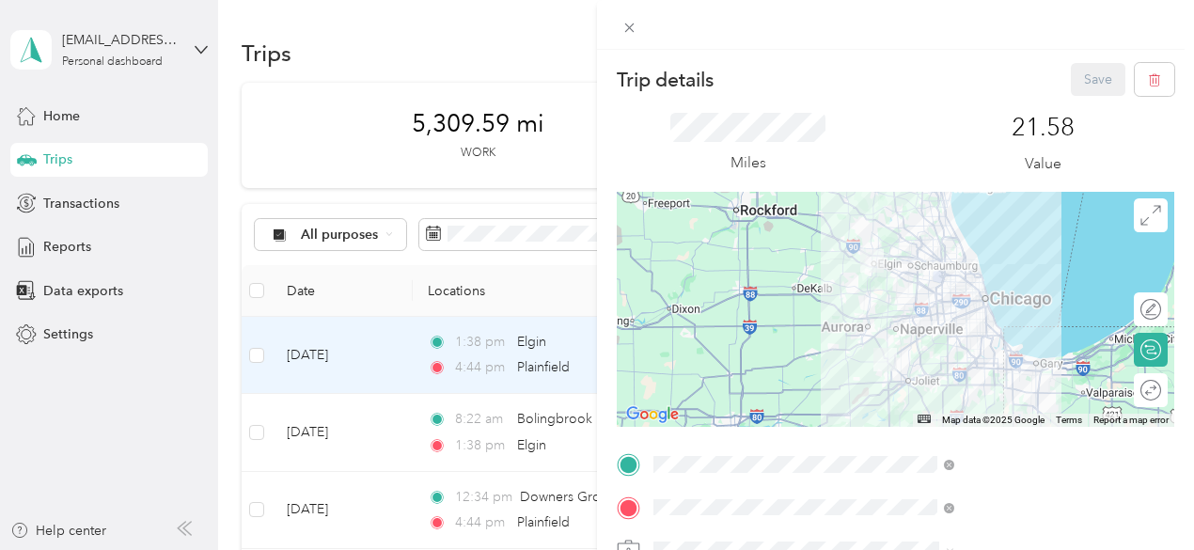
scroll to position [188, 0]
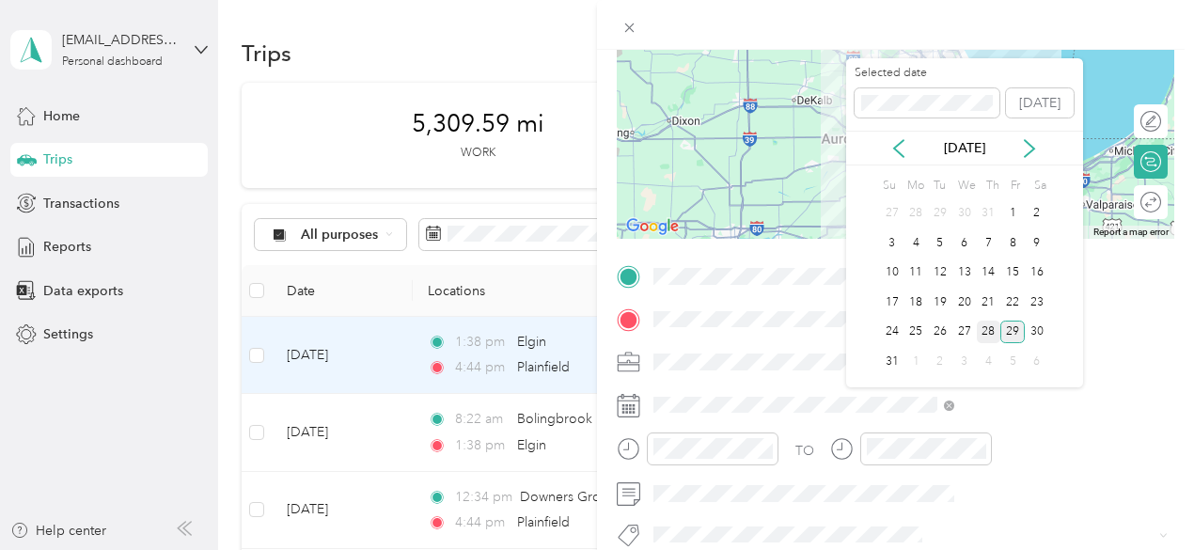
click at [985, 330] on div "28" at bounding box center [989, 333] width 24 height 24
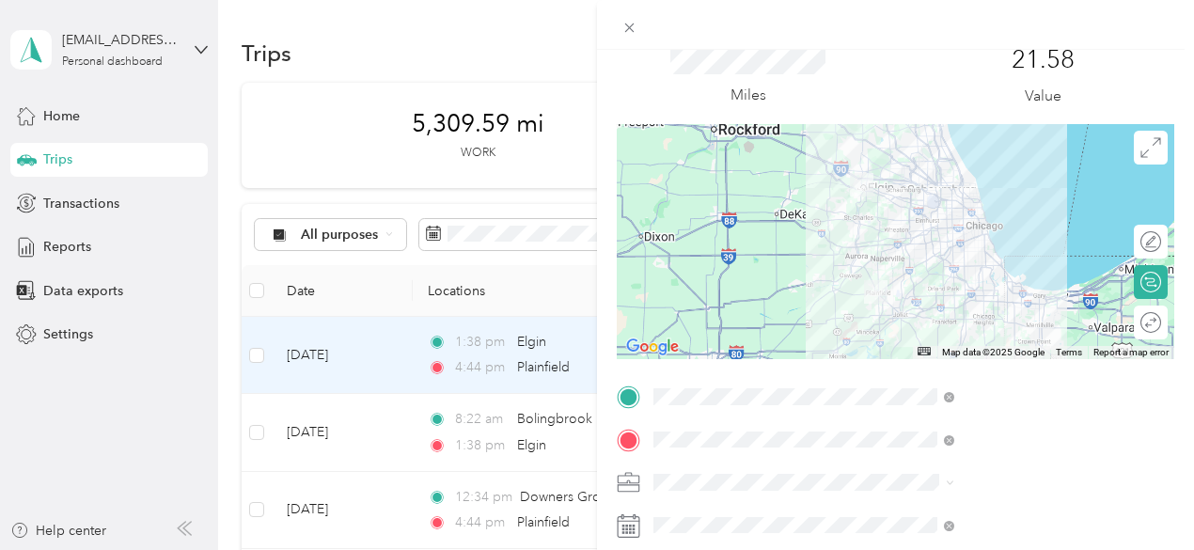
scroll to position [0, 0]
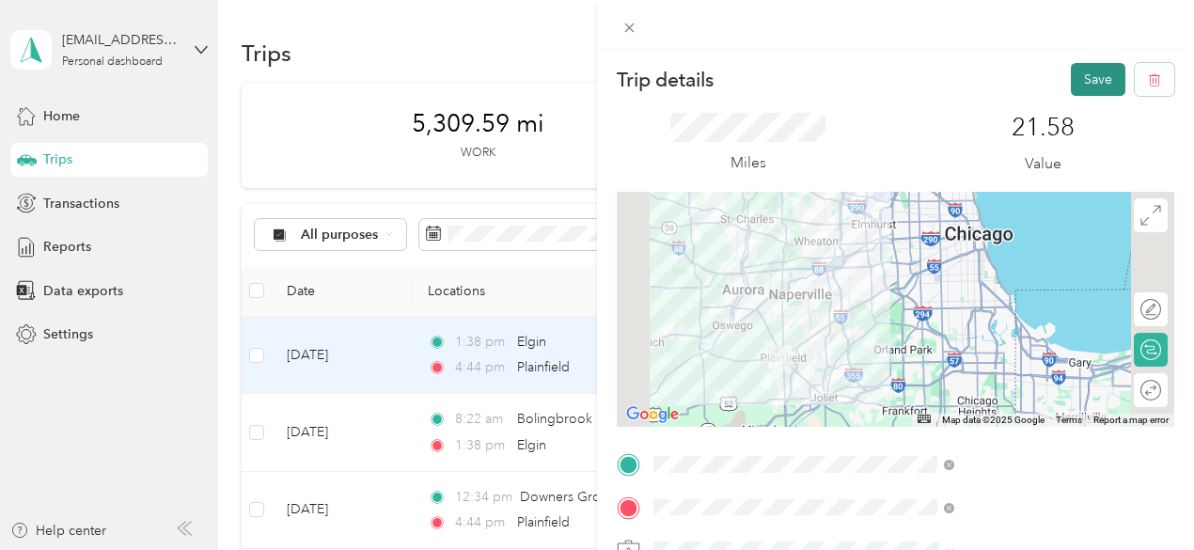
click at [1071, 84] on button "Save" at bounding box center [1098, 79] width 55 height 33
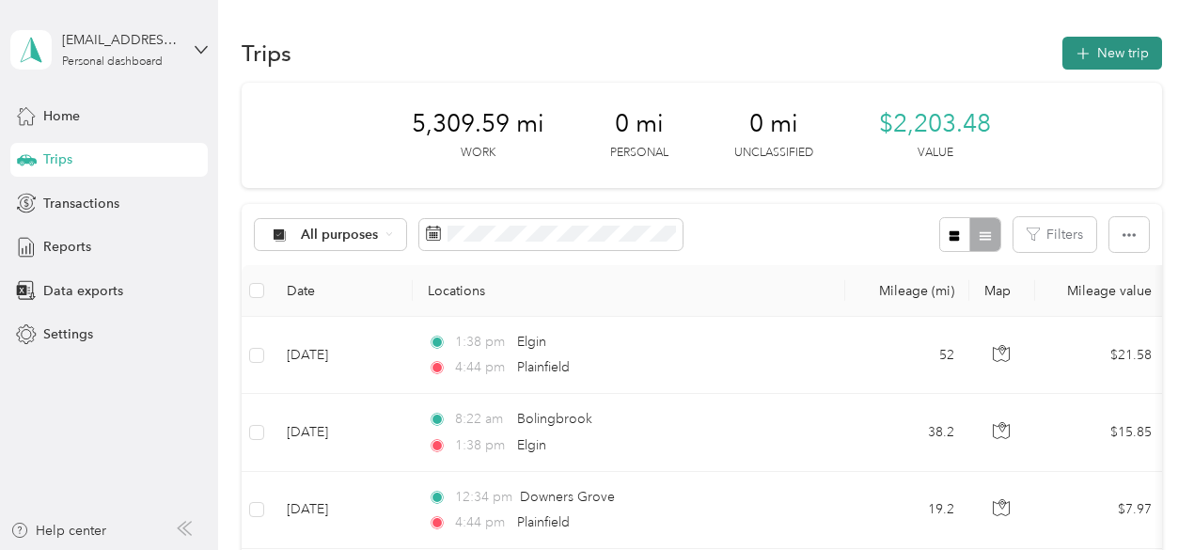
click at [1114, 49] on button "New trip" at bounding box center [1112, 53] width 100 height 33
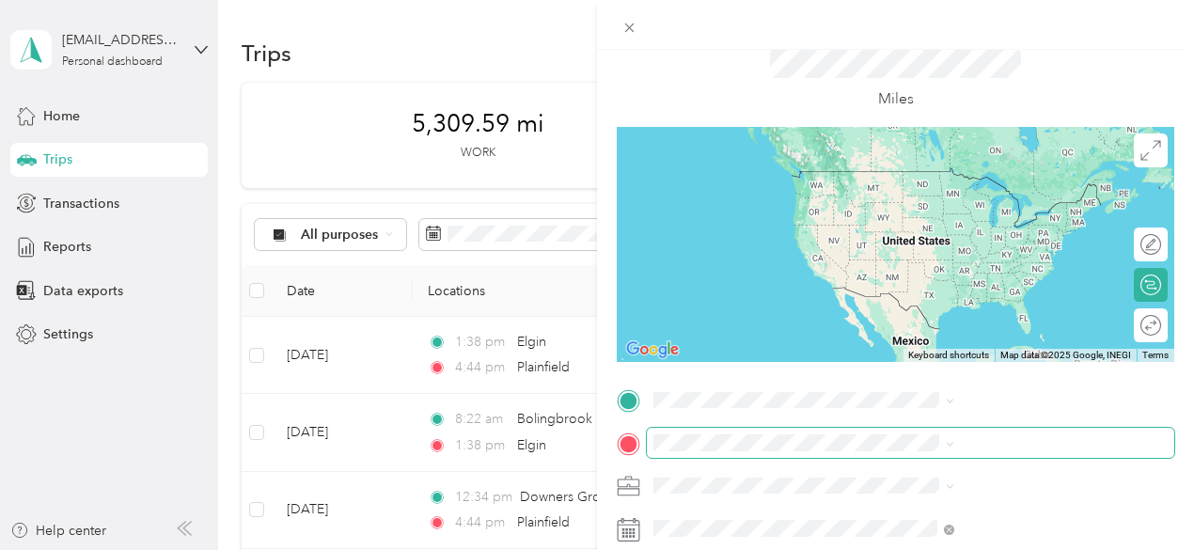
scroll to position [94, 0]
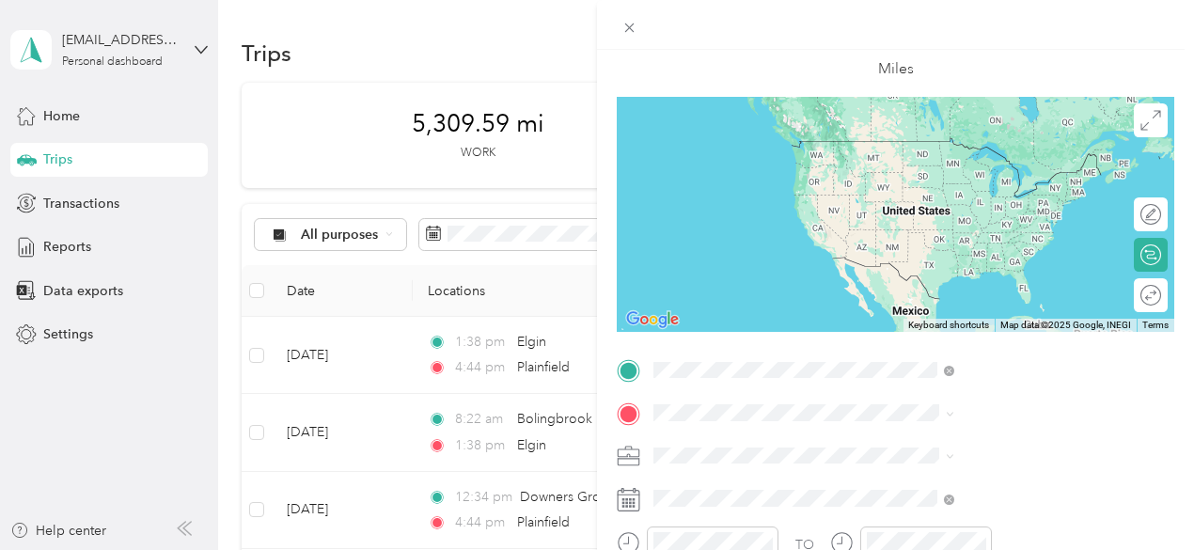
click at [1031, 200] on div "[GEOGRAPHIC_DATA] [US_STATE], [GEOGRAPHIC_DATA]" at bounding box center [1003, 187] width 288 height 39
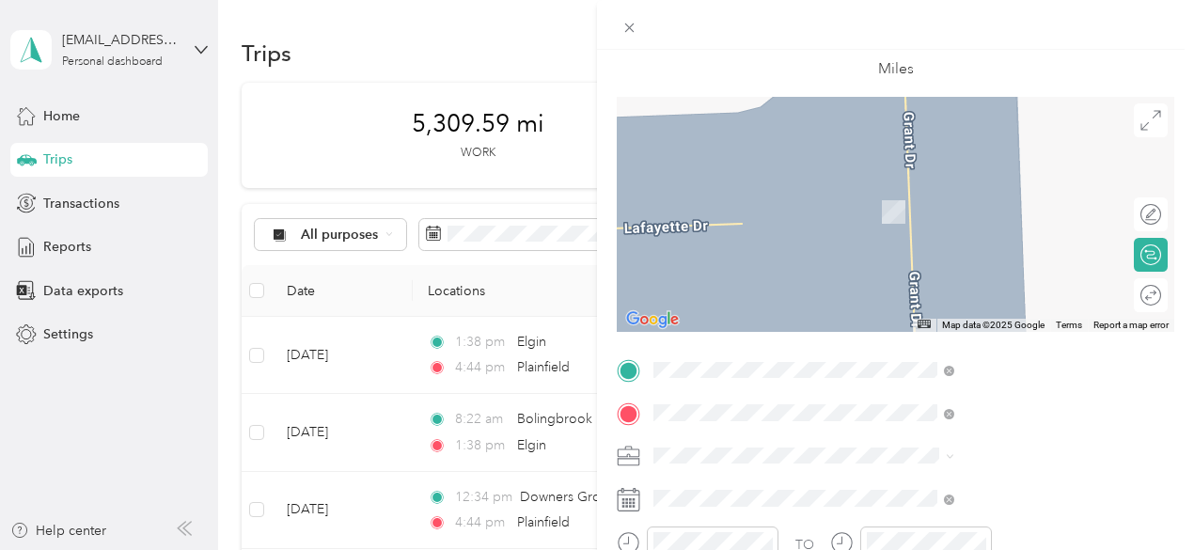
click at [1010, 200] on span "Joliet [US_STATE], [GEOGRAPHIC_DATA]" at bounding box center [993, 192] width 212 height 33
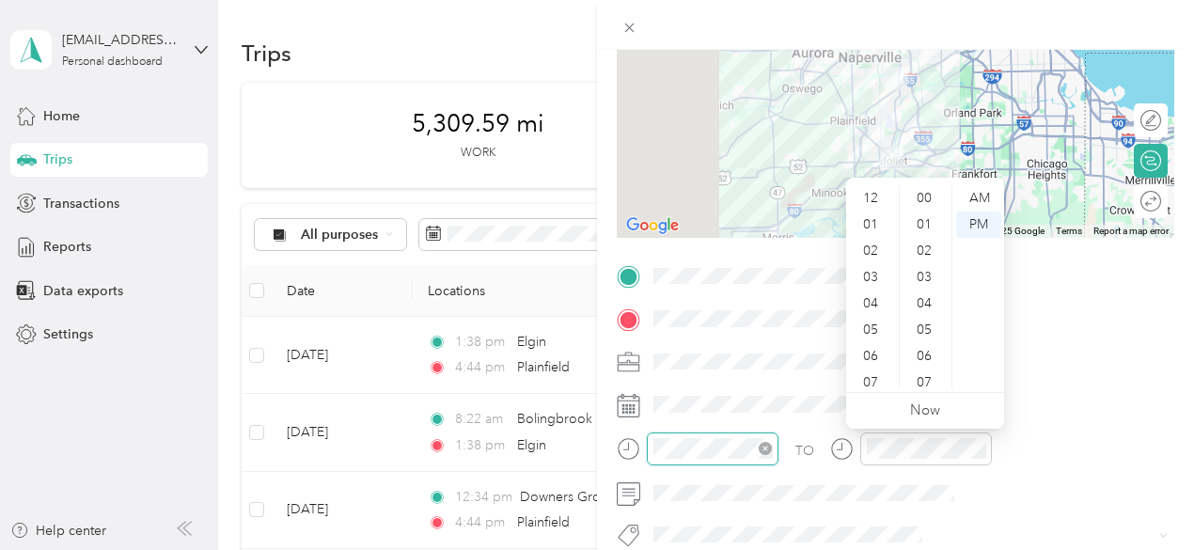
scroll to position [113, 0]
click at [873, 290] on div "08" at bounding box center [872, 296] width 45 height 26
click at [918, 245] on div "40" at bounding box center [925, 251] width 45 height 26
click at [921, 199] on div "33" at bounding box center [925, 202] width 45 height 26
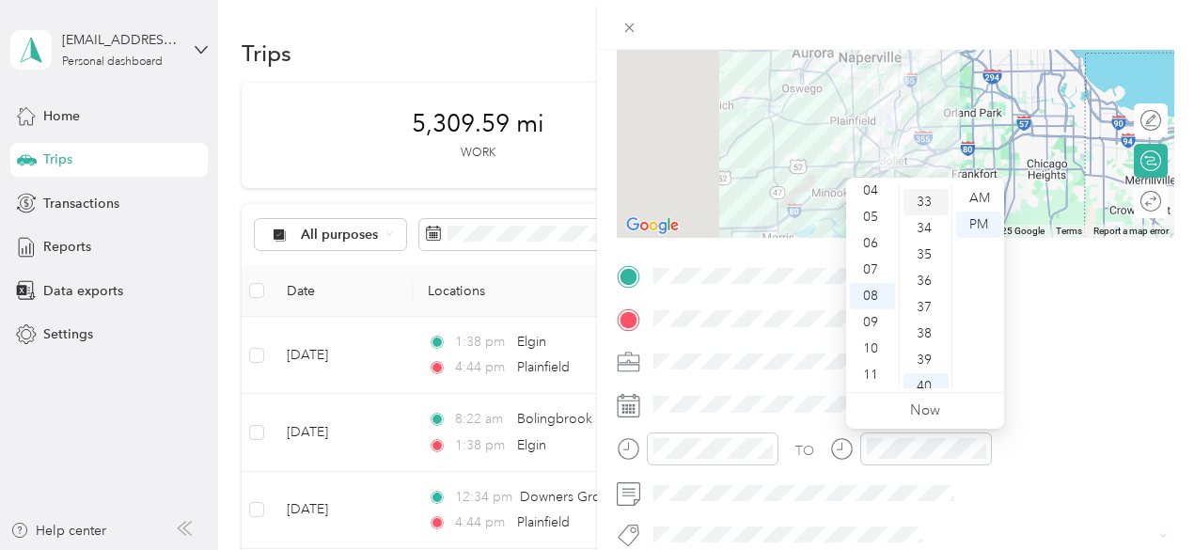
scroll to position [869, 0]
click at [973, 195] on div "AM" at bounding box center [978, 198] width 45 height 26
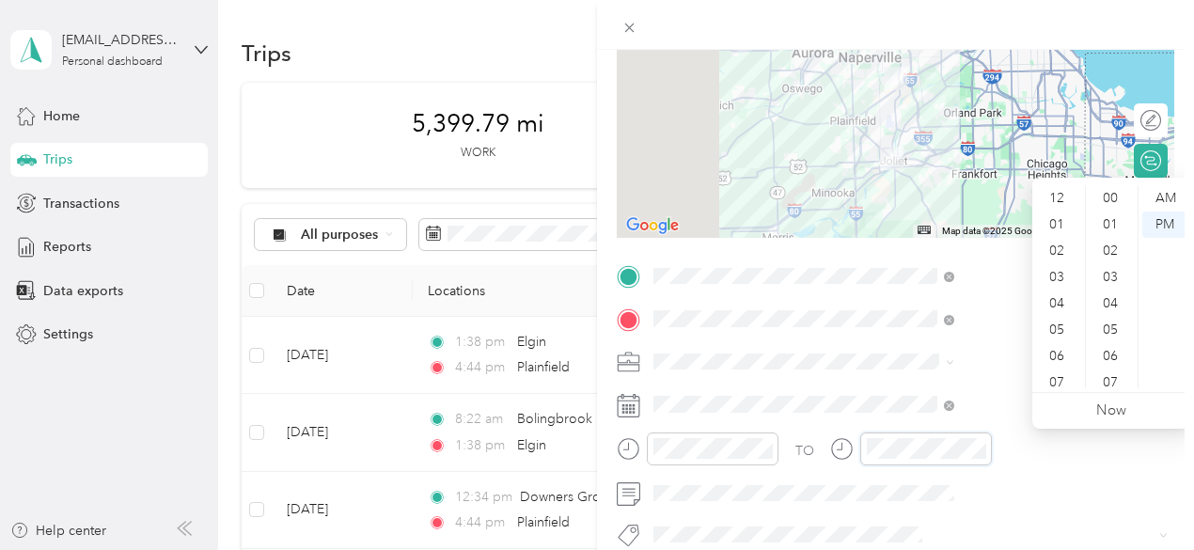
scroll to position [113, 0]
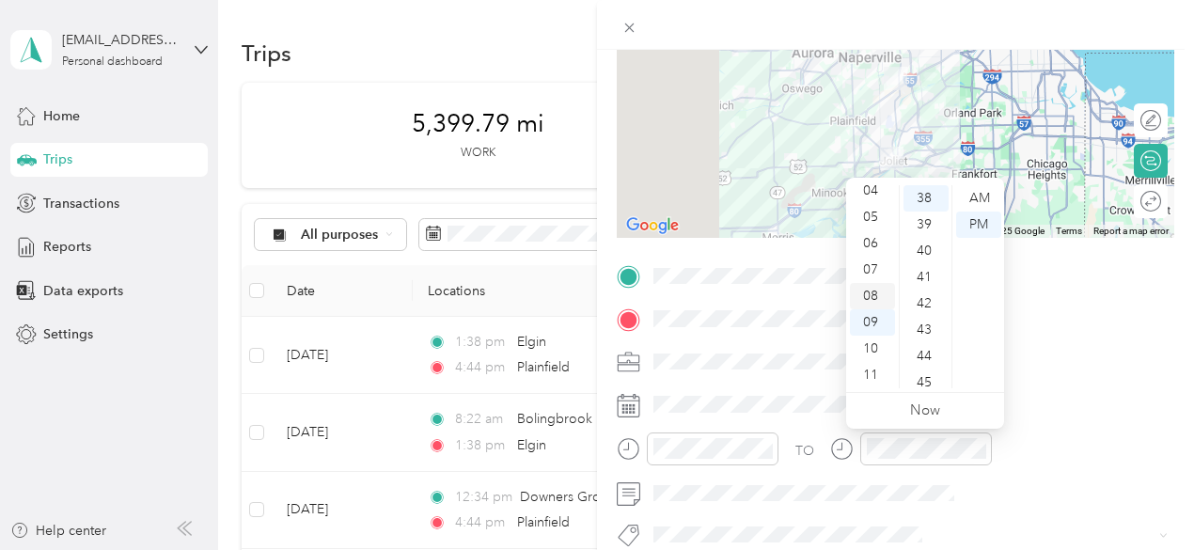
click at [876, 296] on div "08" at bounding box center [872, 296] width 45 height 26
click at [929, 350] on div "33" at bounding box center [925, 349] width 45 height 26
click at [980, 197] on div "AM" at bounding box center [978, 198] width 45 height 26
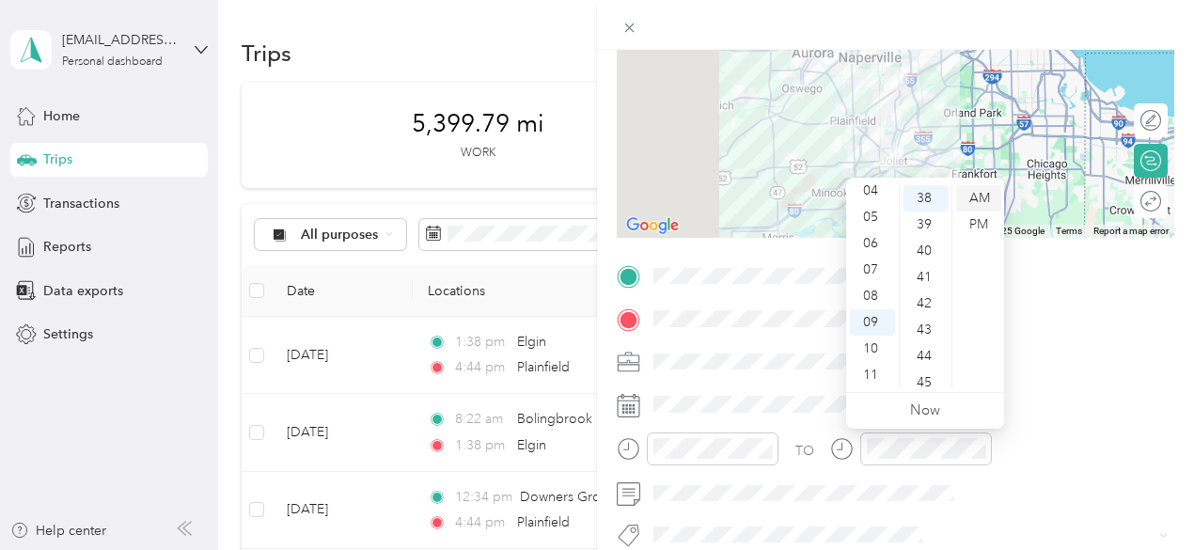
click at [977, 195] on div "AM" at bounding box center [978, 198] width 45 height 26
click at [976, 194] on div "AM" at bounding box center [978, 198] width 45 height 26
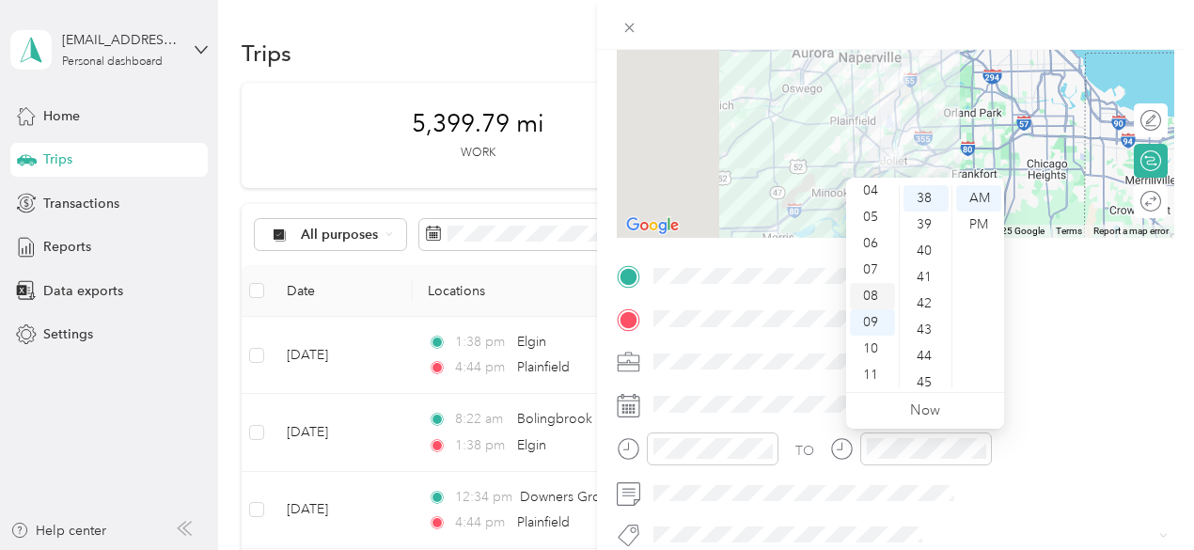
click at [877, 292] on div "08" at bounding box center [872, 296] width 45 height 26
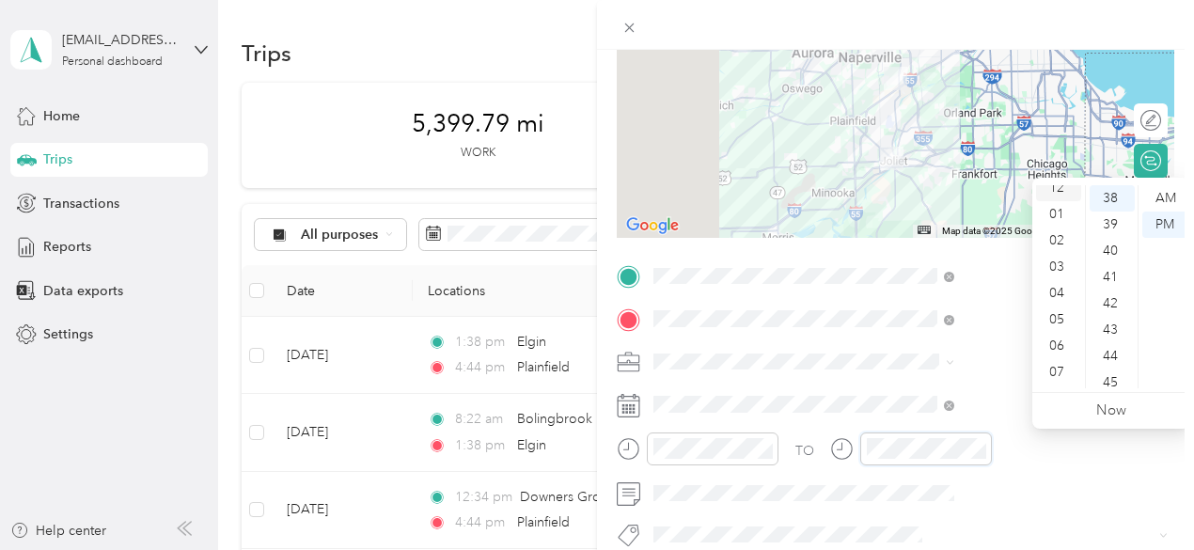
scroll to position [0, 0]
click at [1058, 200] on div "12" at bounding box center [1058, 198] width 45 height 26
click at [1109, 198] on div "13" at bounding box center [1112, 198] width 45 height 26
click at [1166, 227] on div "PM" at bounding box center [1164, 225] width 45 height 26
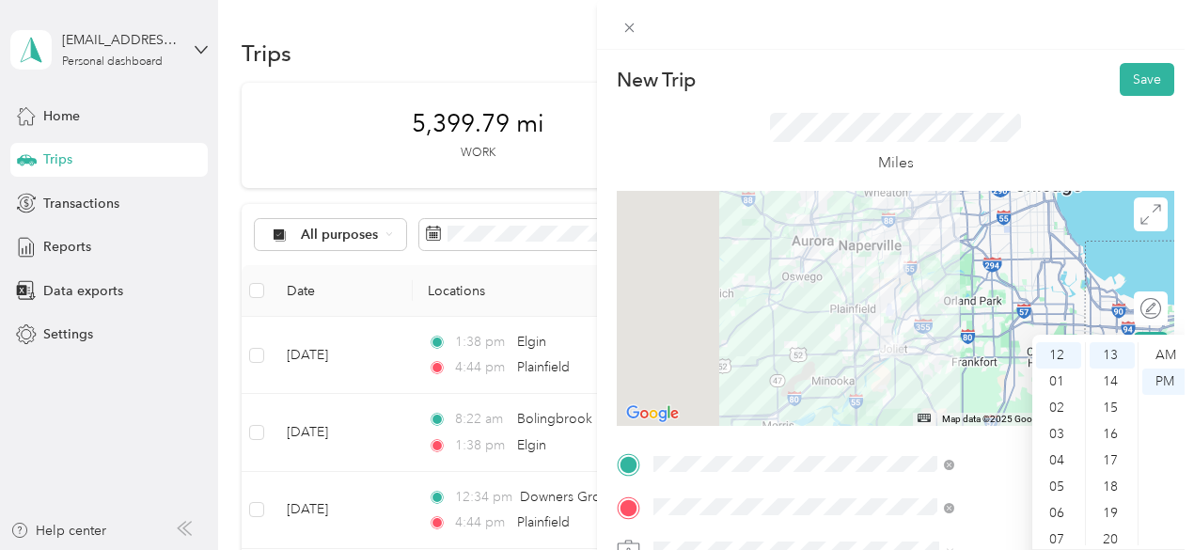
scroll to position [0, 0]
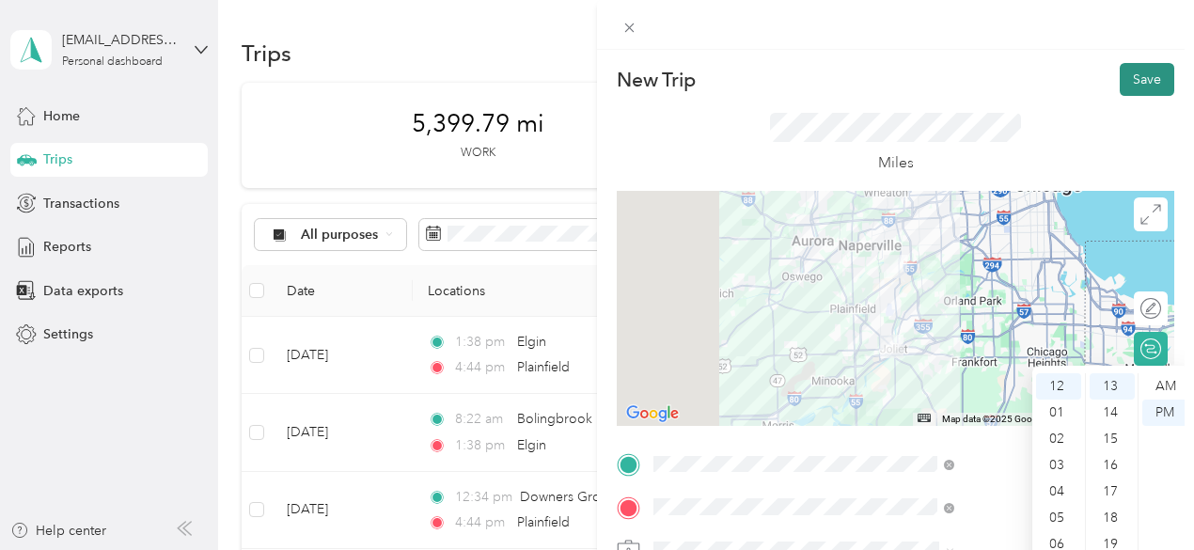
click at [1145, 84] on button "Save" at bounding box center [1147, 79] width 55 height 33
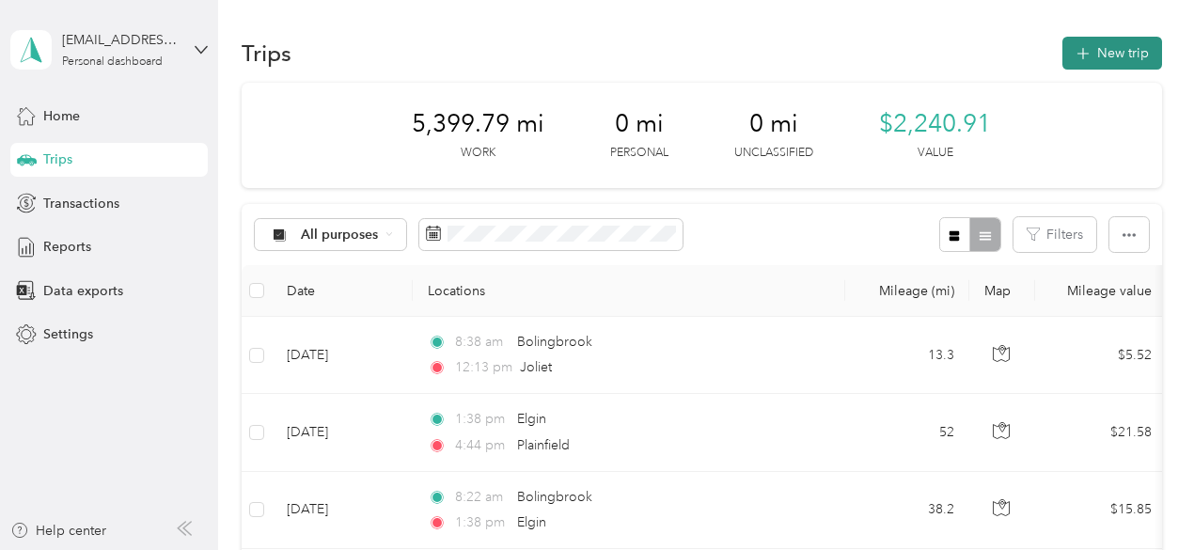
click at [1098, 49] on button "New trip" at bounding box center [1112, 53] width 100 height 33
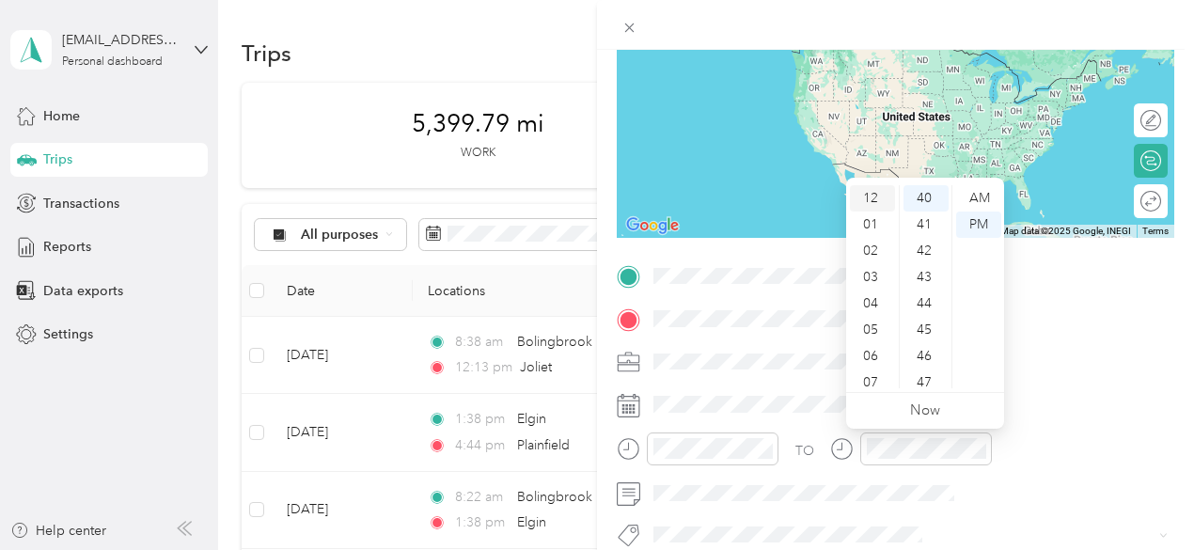
click at [871, 196] on div "12" at bounding box center [872, 198] width 45 height 26
click at [921, 262] on div "14" at bounding box center [925, 266] width 45 height 26
click at [989, 223] on div "PM" at bounding box center [978, 225] width 45 height 26
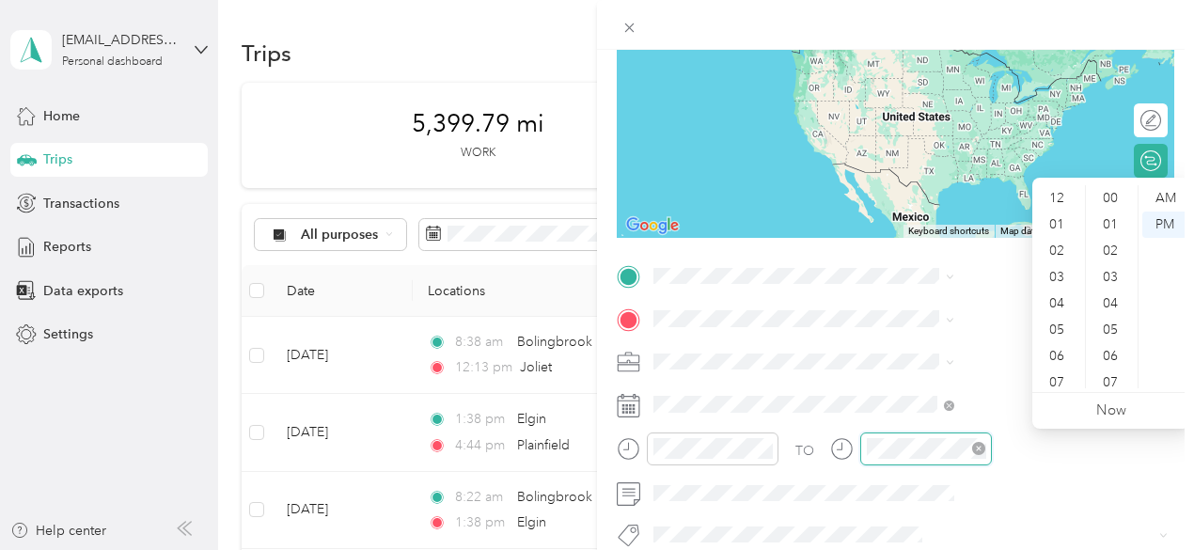
scroll to position [113, 0]
click at [1059, 192] on div "04" at bounding box center [1058, 191] width 45 height 26
click at [1110, 305] on div "44" at bounding box center [1112, 303] width 45 height 26
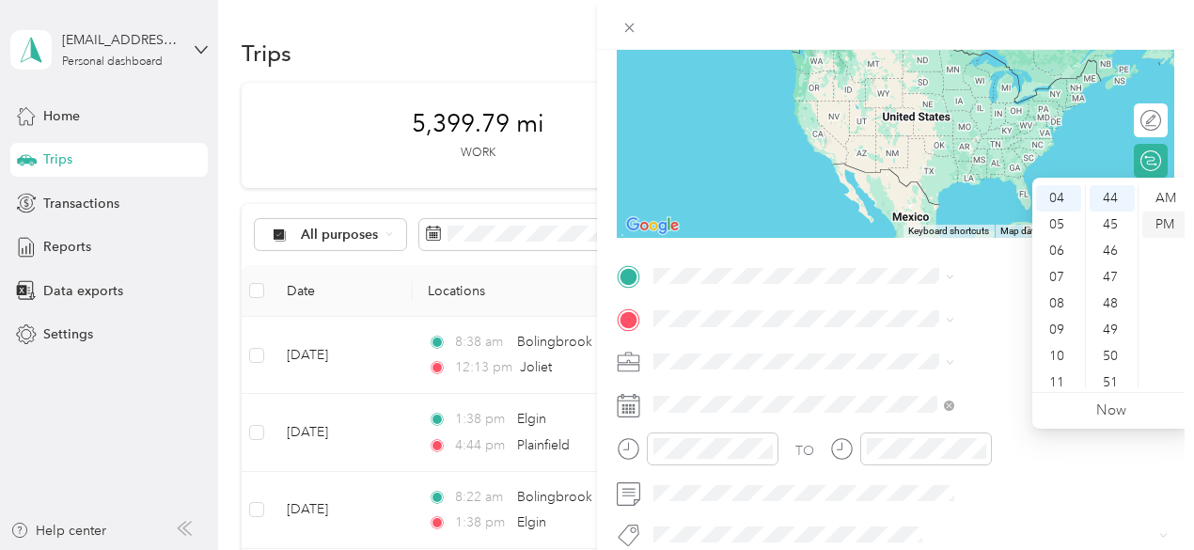
click at [1160, 228] on div "PM" at bounding box center [1164, 225] width 45 height 26
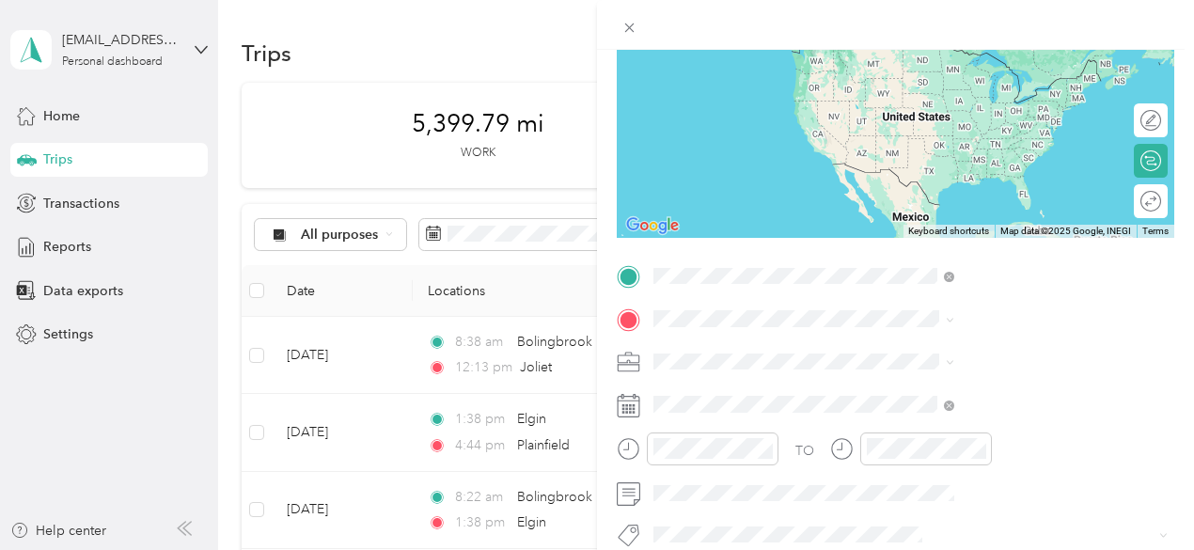
click at [940, 54] on span "[GEOGRAPHIC_DATA][US_STATE], [GEOGRAPHIC_DATA]" at bounding box center [1016, 55] width 259 height 33
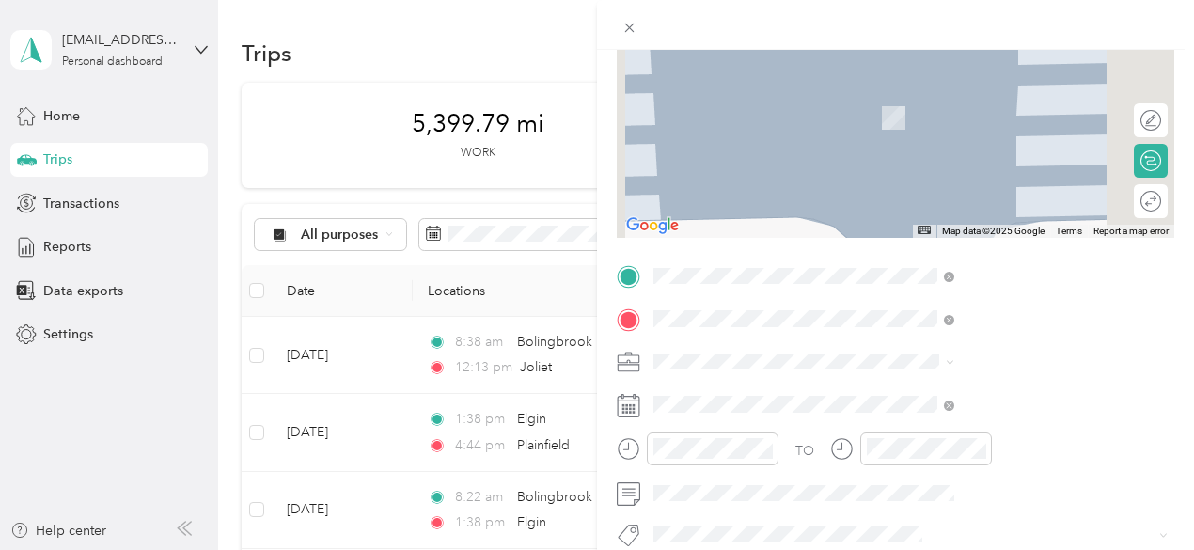
click at [963, 77] on li "Plainfield [US_STATE], [GEOGRAPHIC_DATA]" at bounding box center [1003, 97] width 314 height 53
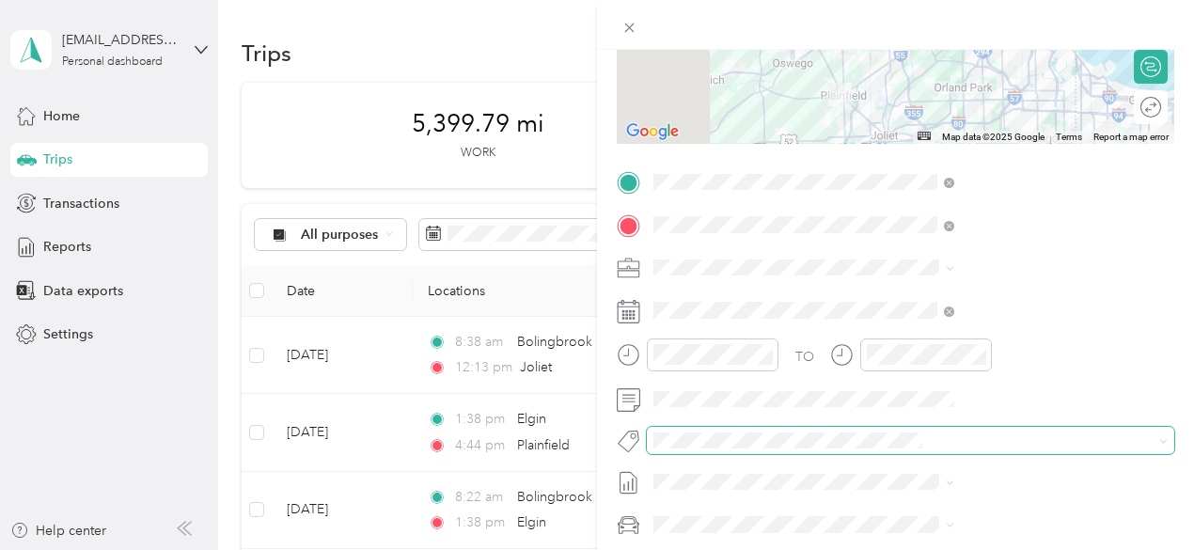
scroll to position [0, 0]
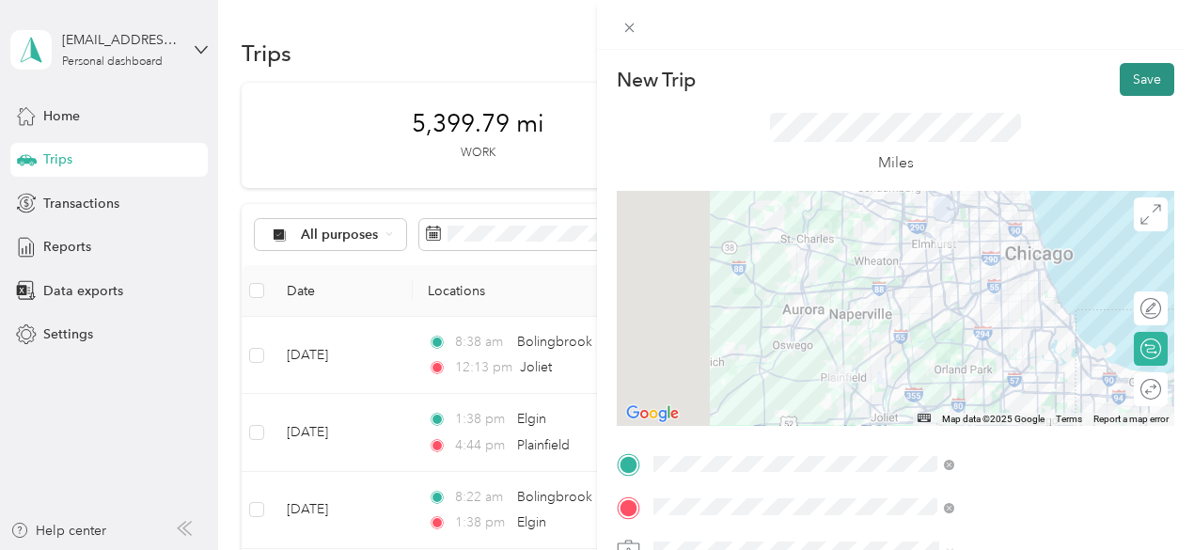
click at [1122, 76] on button "Save" at bounding box center [1147, 79] width 55 height 33
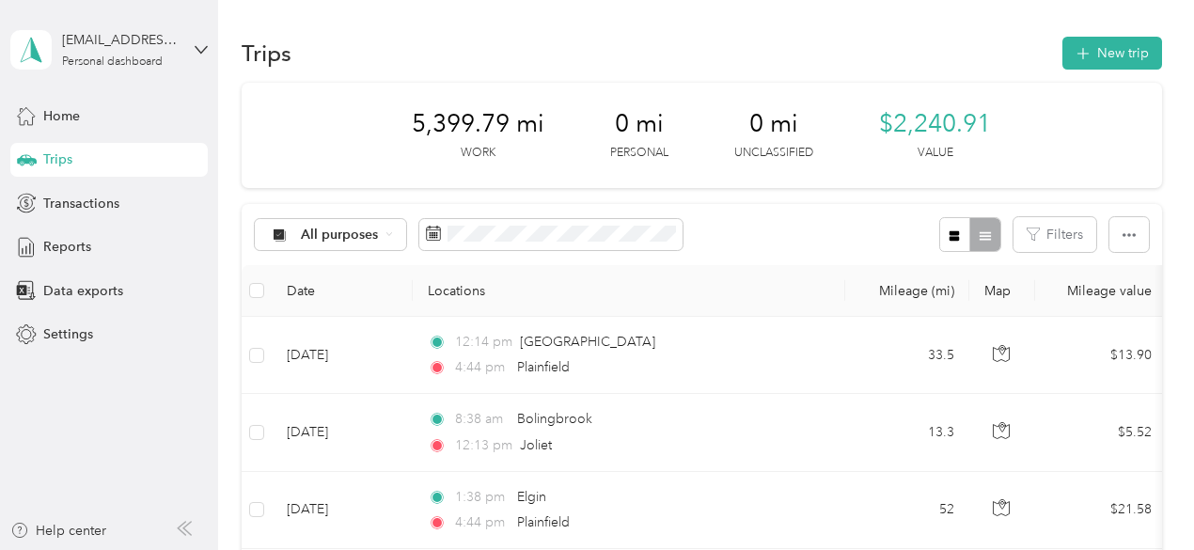
click at [67, 161] on span "Trips" at bounding box center [57, 159] width 29 height 20
click at [83, 250] on span "Reports" at bounding box center [67, 247] width 48 height 20
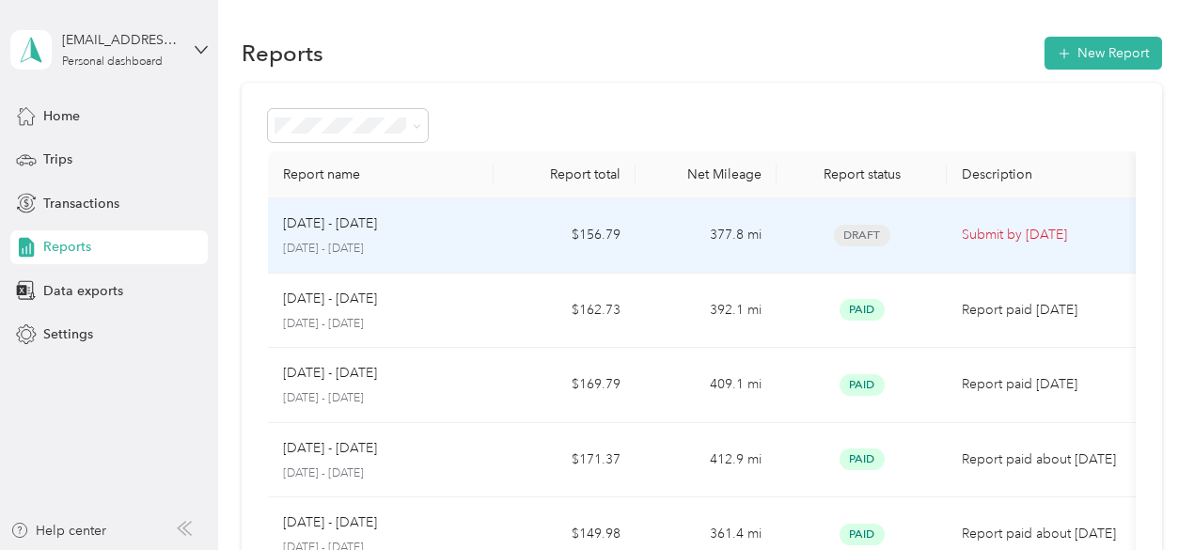
click at [1036, 235] on p "Submit by [DATE]" at bounding box center [1041, 235] width 159 height 21
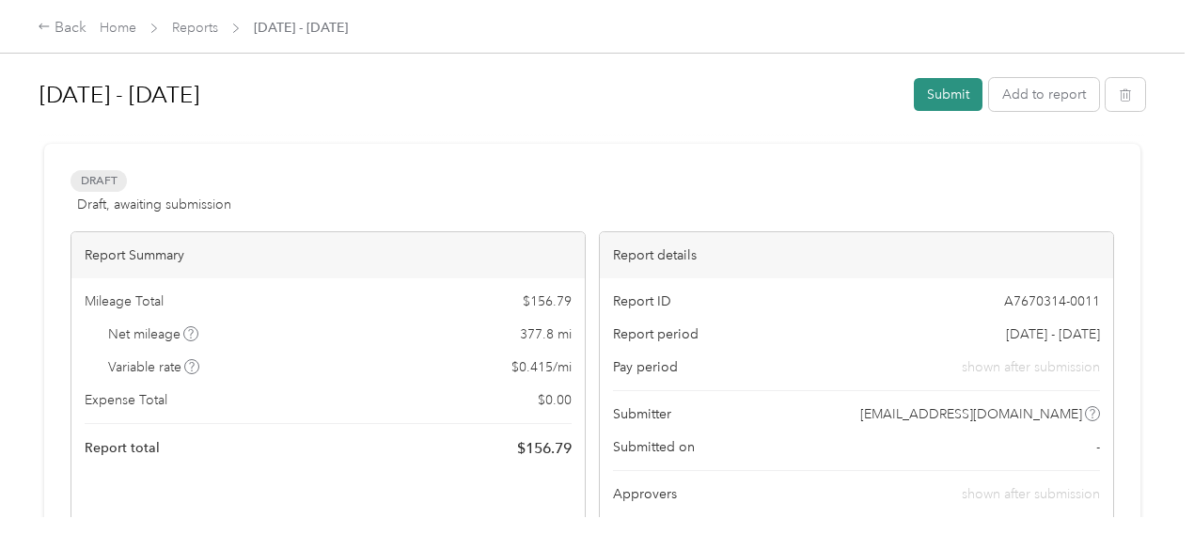
click at [941, 97] on button "Submit" at bounding box center [948, 94] width 69 height 33
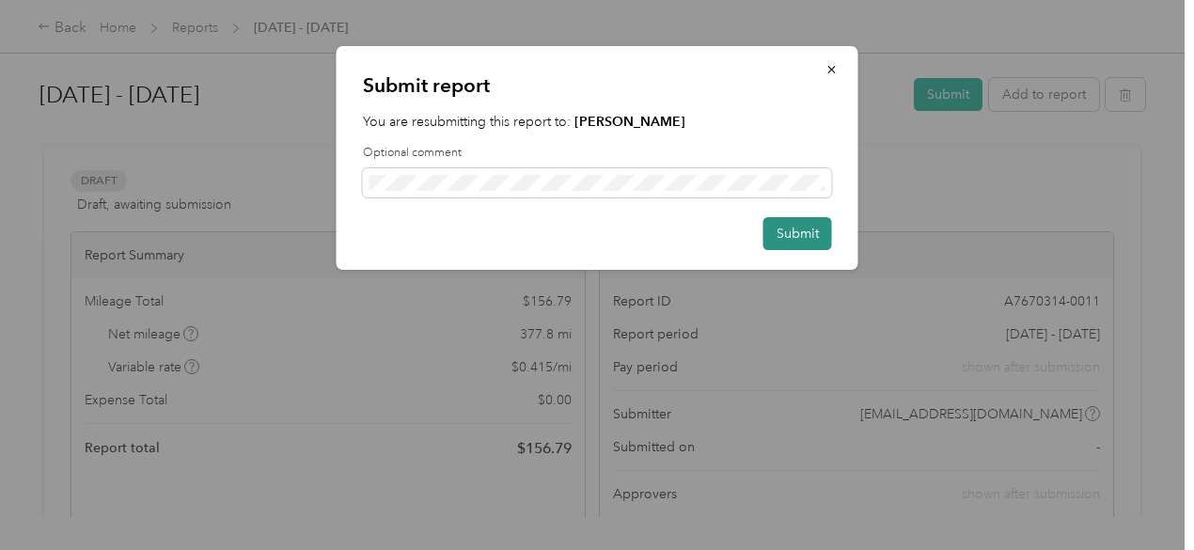
click at [802, 243] on button "Submit" at bounding box center [797, 233] width 69 height 33
